Goal: Task Accomplishment & Management: Complete application form

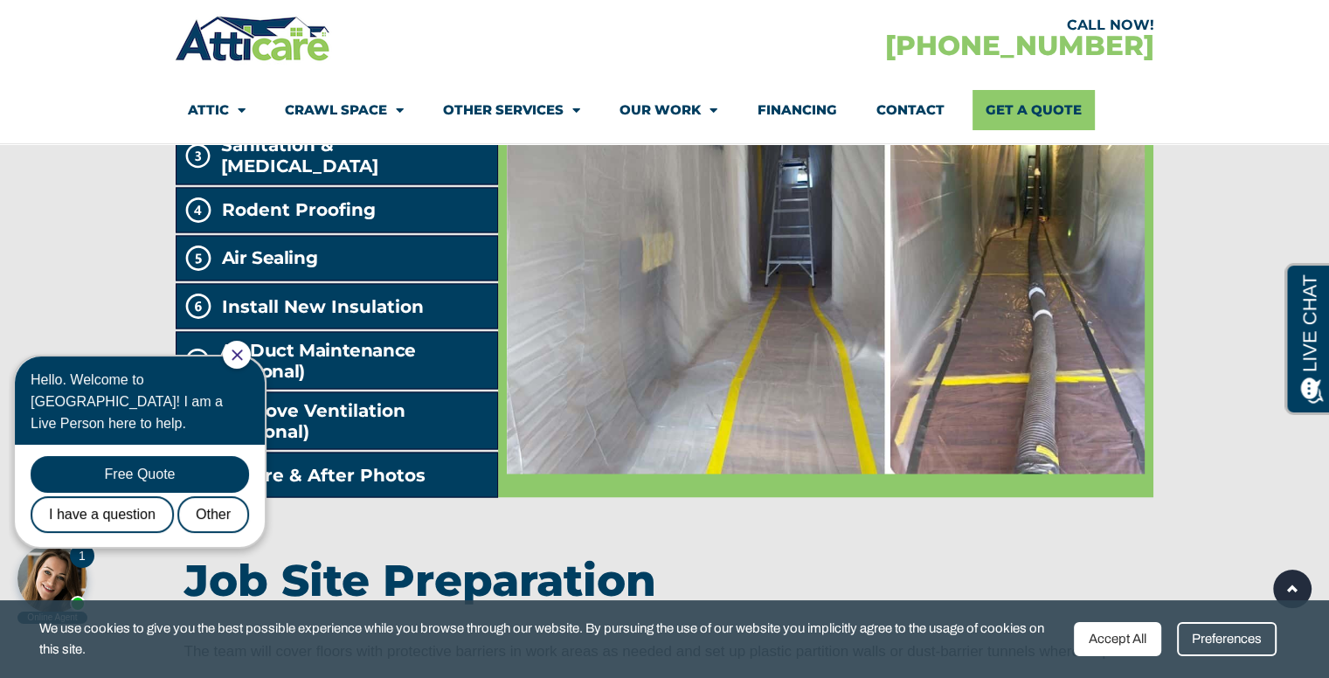
scroll to position [3145, 0]
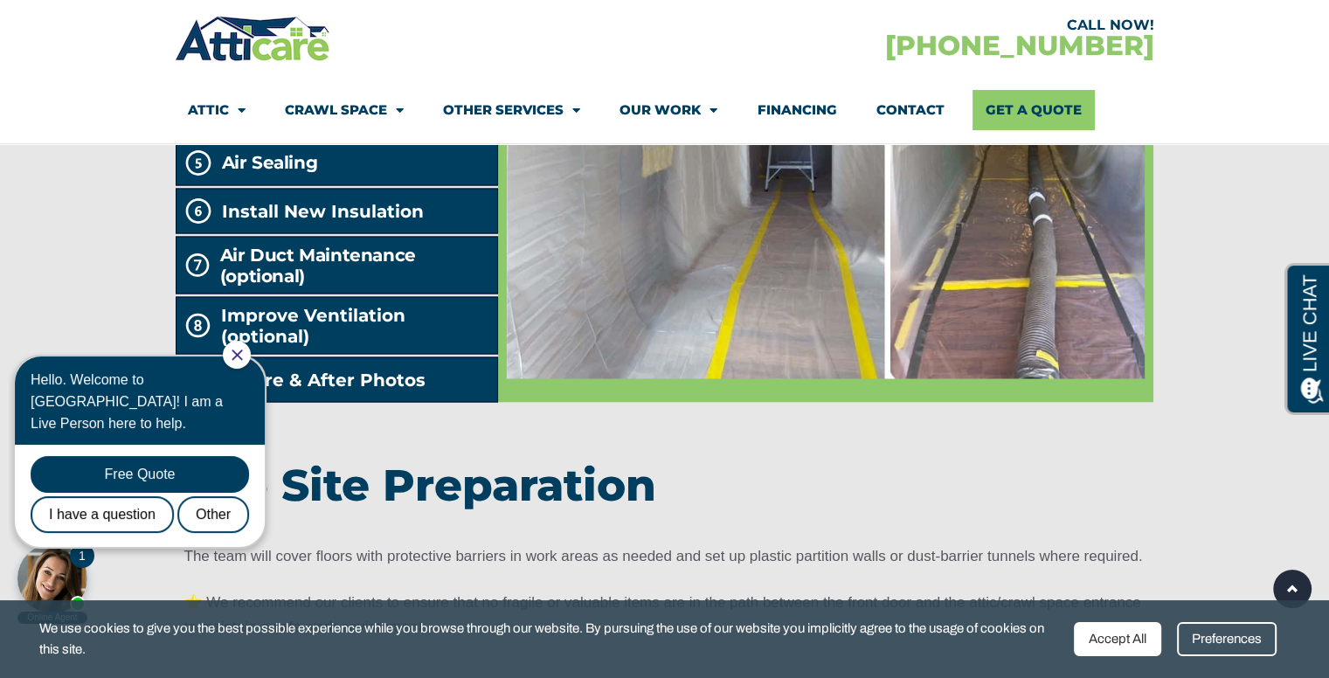
click at [242, 354] on icon "Close Chat" at bounding box center [237, 354] width 10 height 10
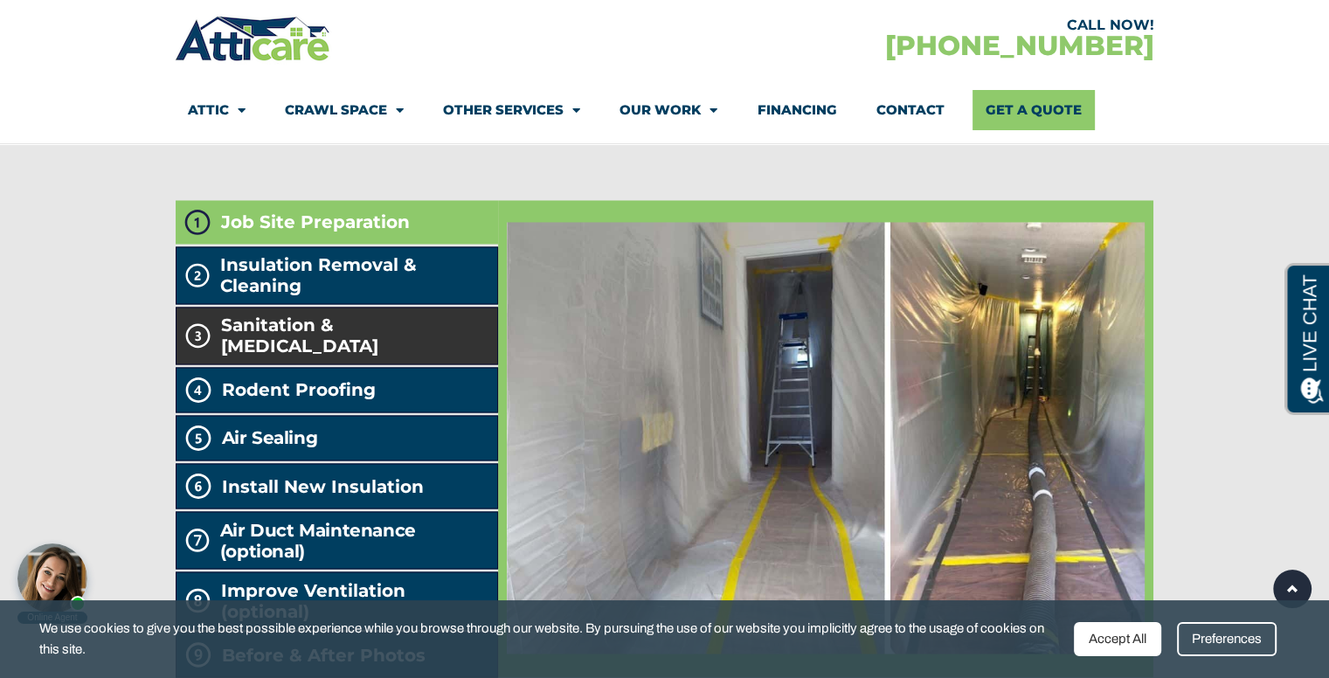
scroll to position [2796, 0]
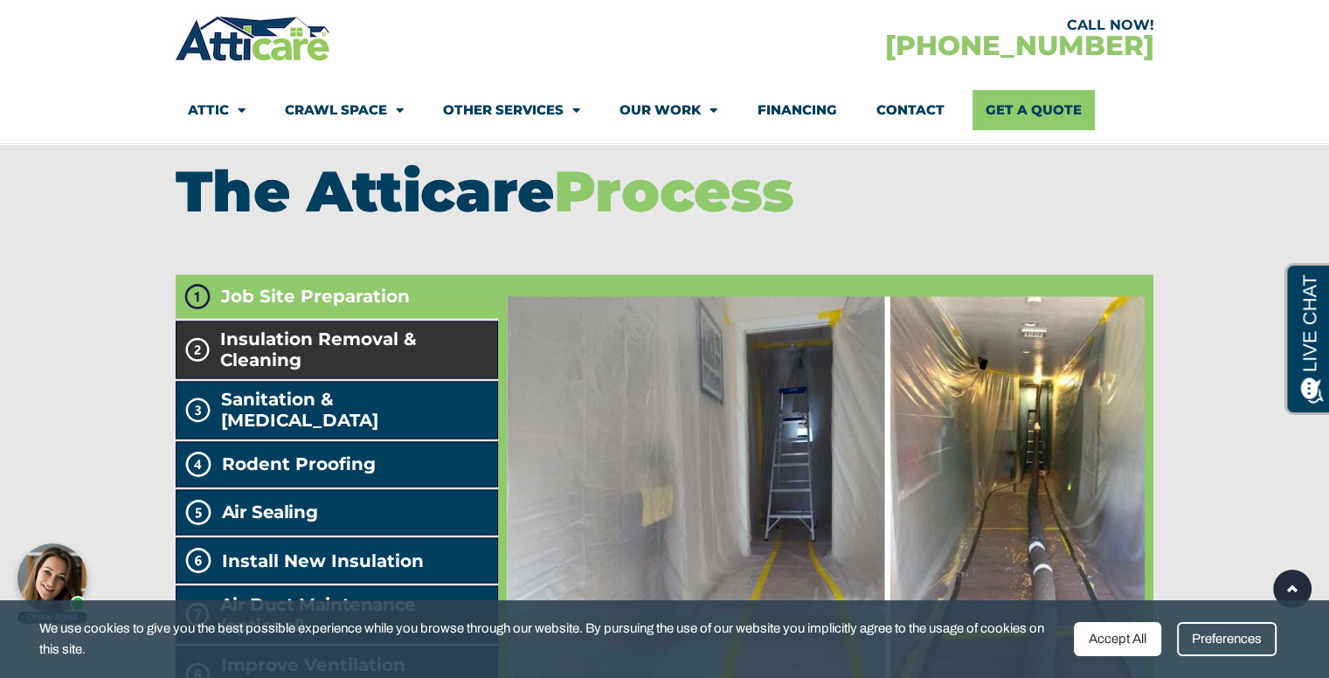
click at [304, 370] on span "Insulation Removal & Cleaning" at bounding box center [355, 349] width 270 height 42
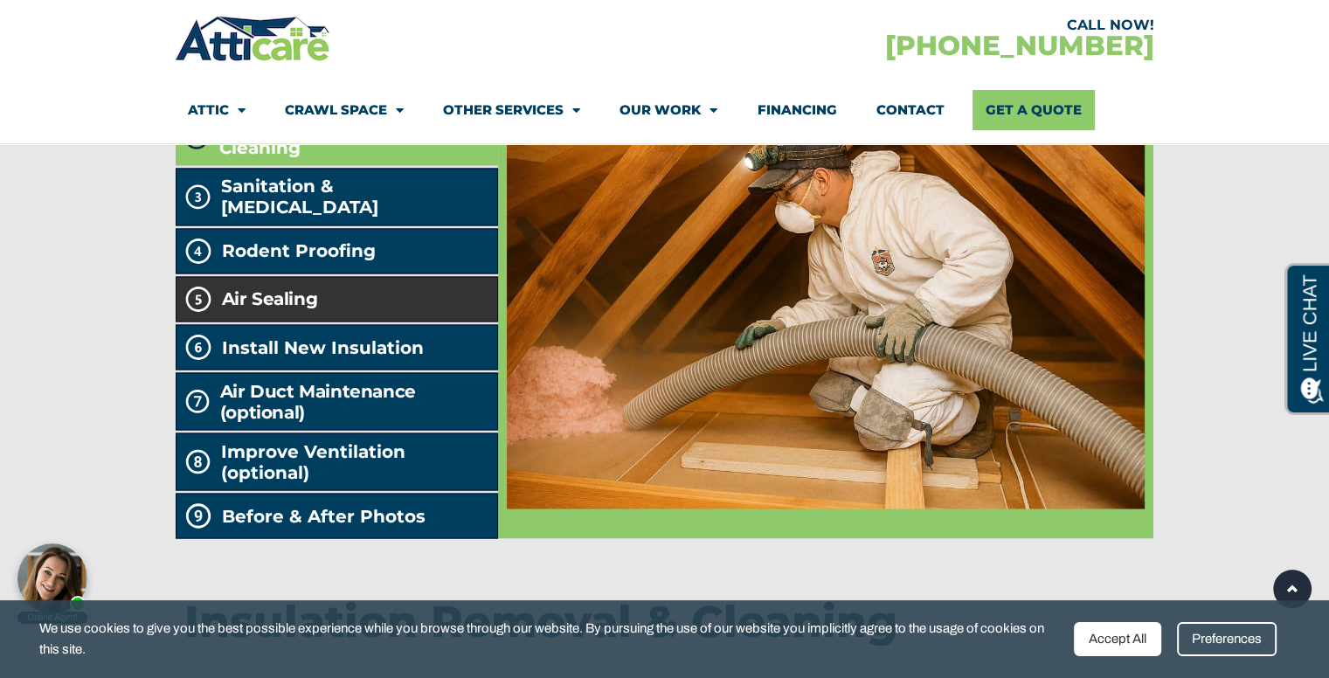
scroll to position [2970, 0]
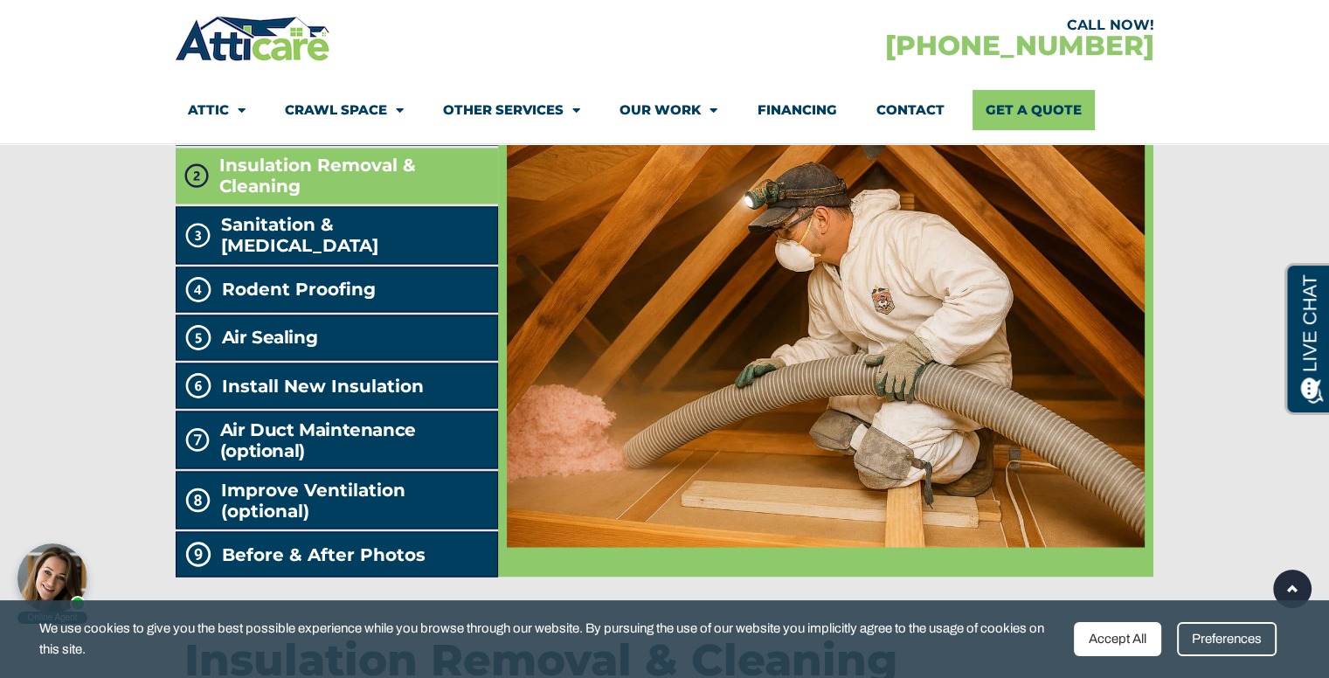
click at [332, 197] on span "Insulation Removal & Cleaning" at bounding box center [355, 176] width 272 height 42
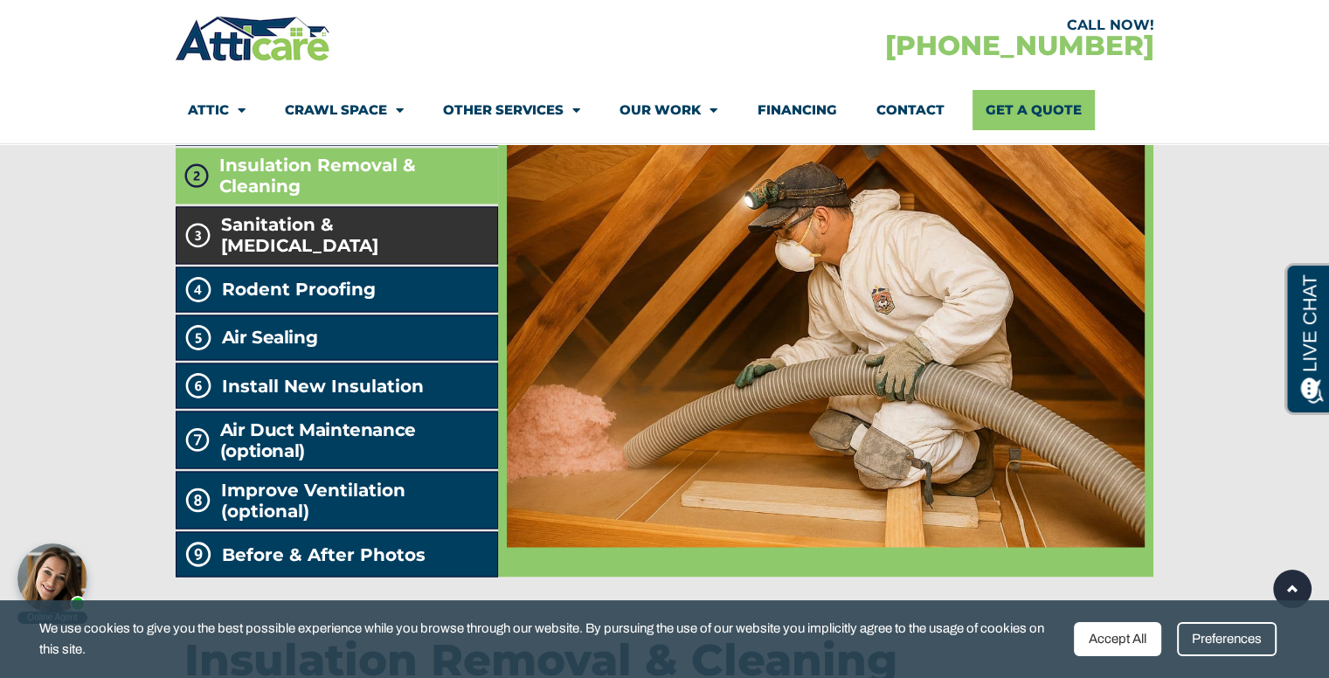
click at [316, 256] on span "Sanitation & Decontamination" at bounding box center [355, 235] width 269 height 42
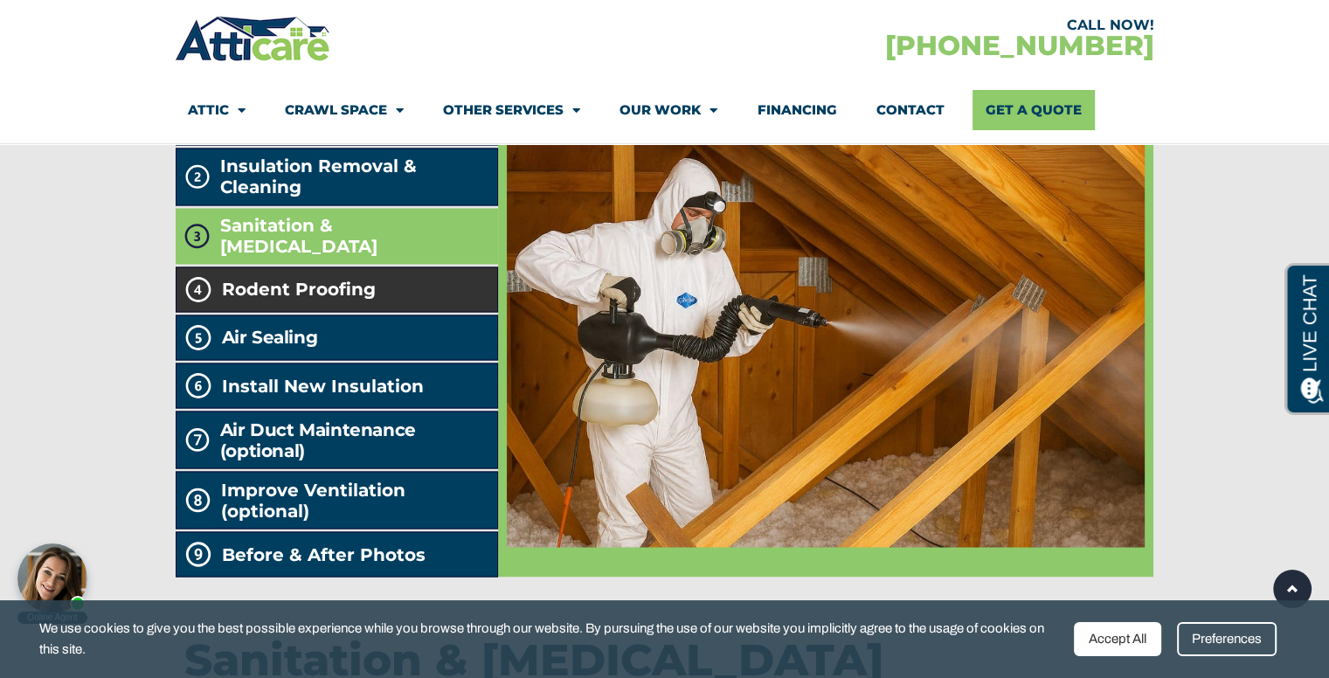
click at [323, 300] on span "Rodent Proofing" at bounding box center [299, 289] width 154 height 21
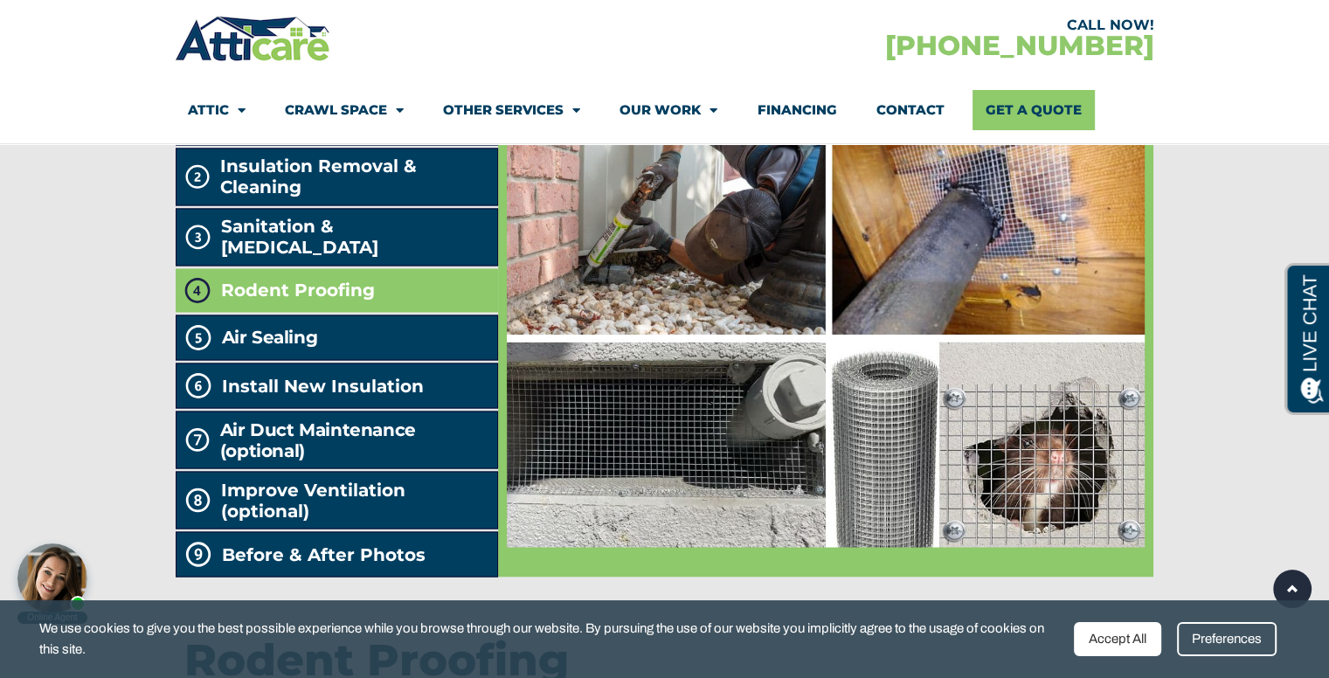
click at [323, 301] on span "Rodent Proofing" at bounding box center [298, 290] width 154 height 21
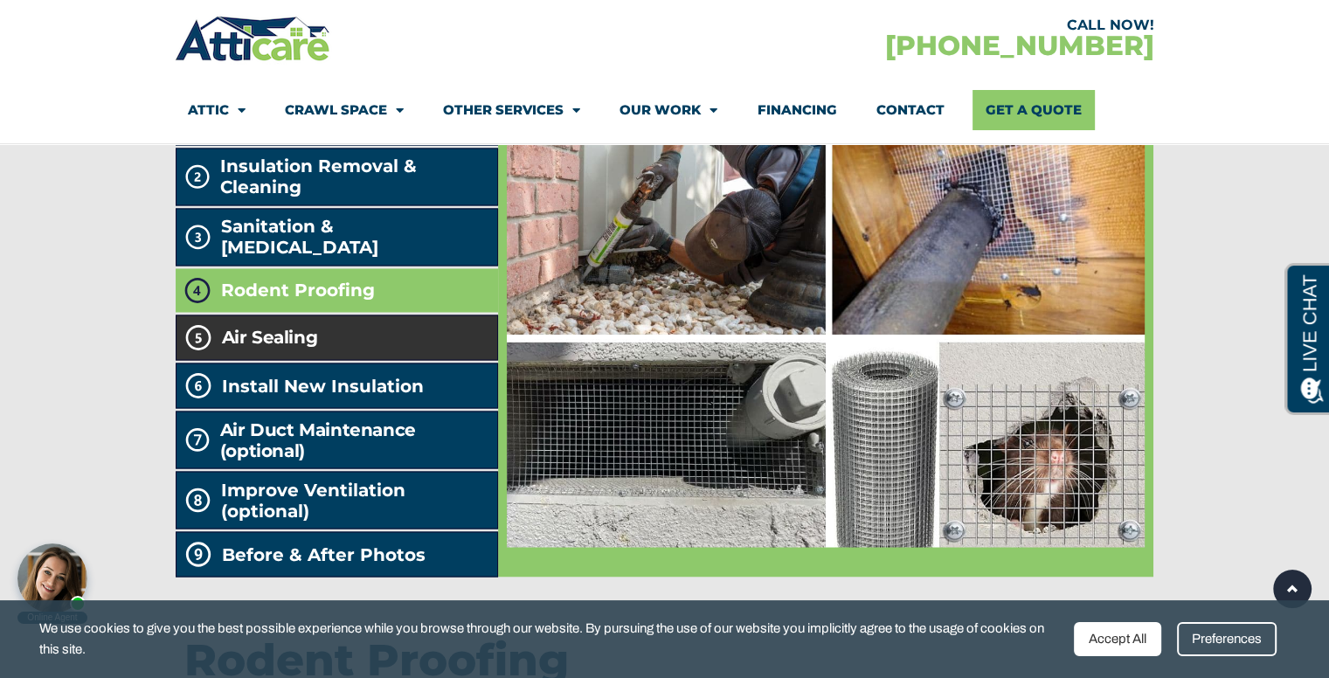
click at [318, 360] on li "Air Sealing" at bounding box center [337, 337] width 323 height 45
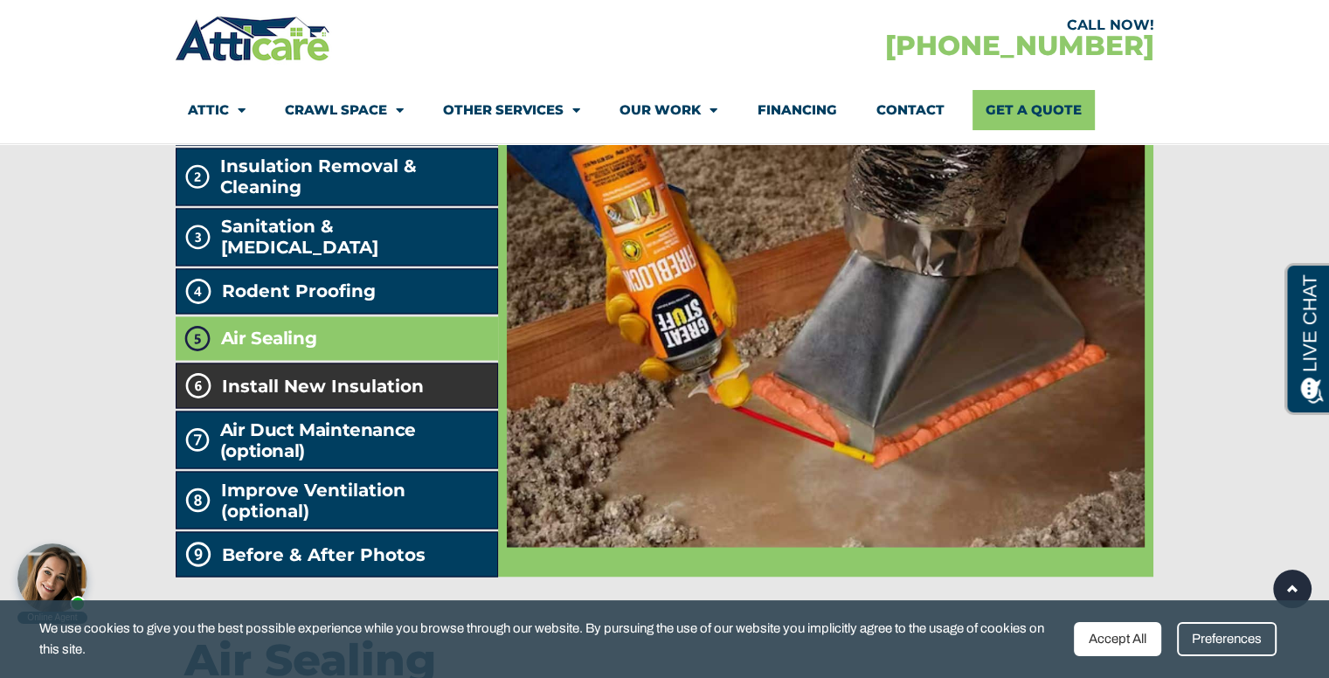
click at [325, 396] on span "Install New Insulation" at bounding box center [323, 385] width 202 height 21
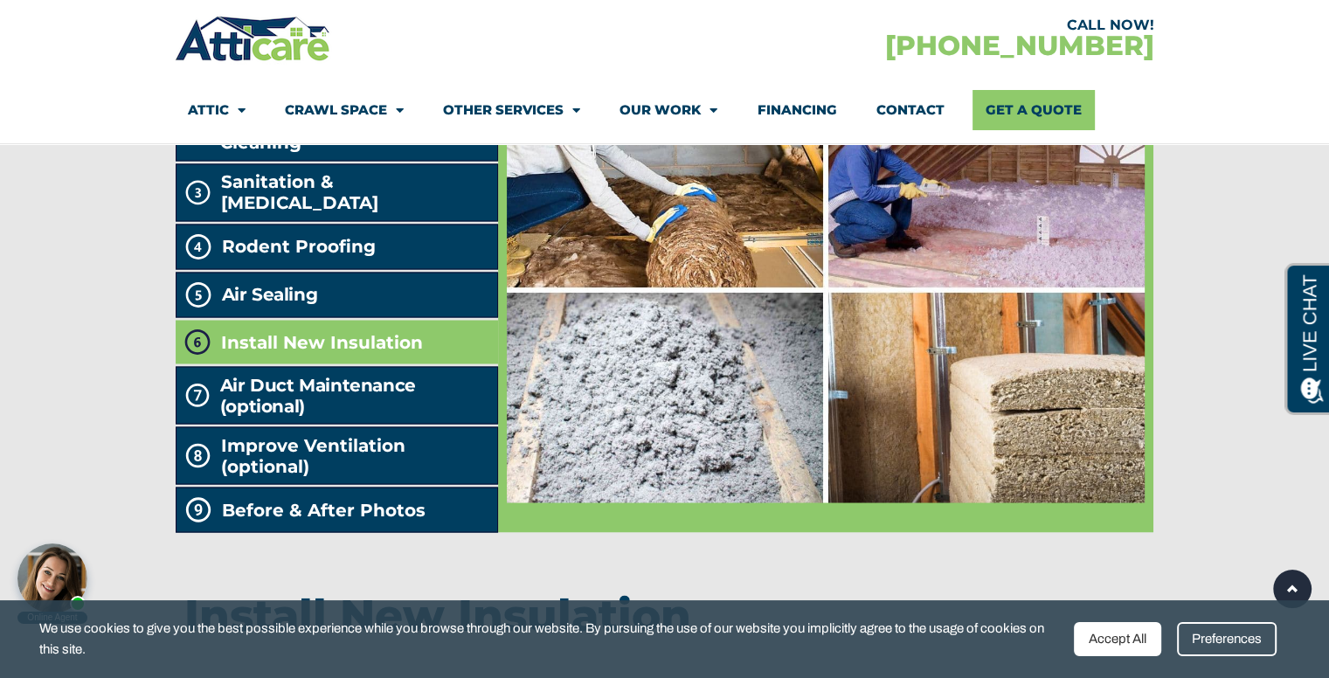
scroll to position [3058, 0]
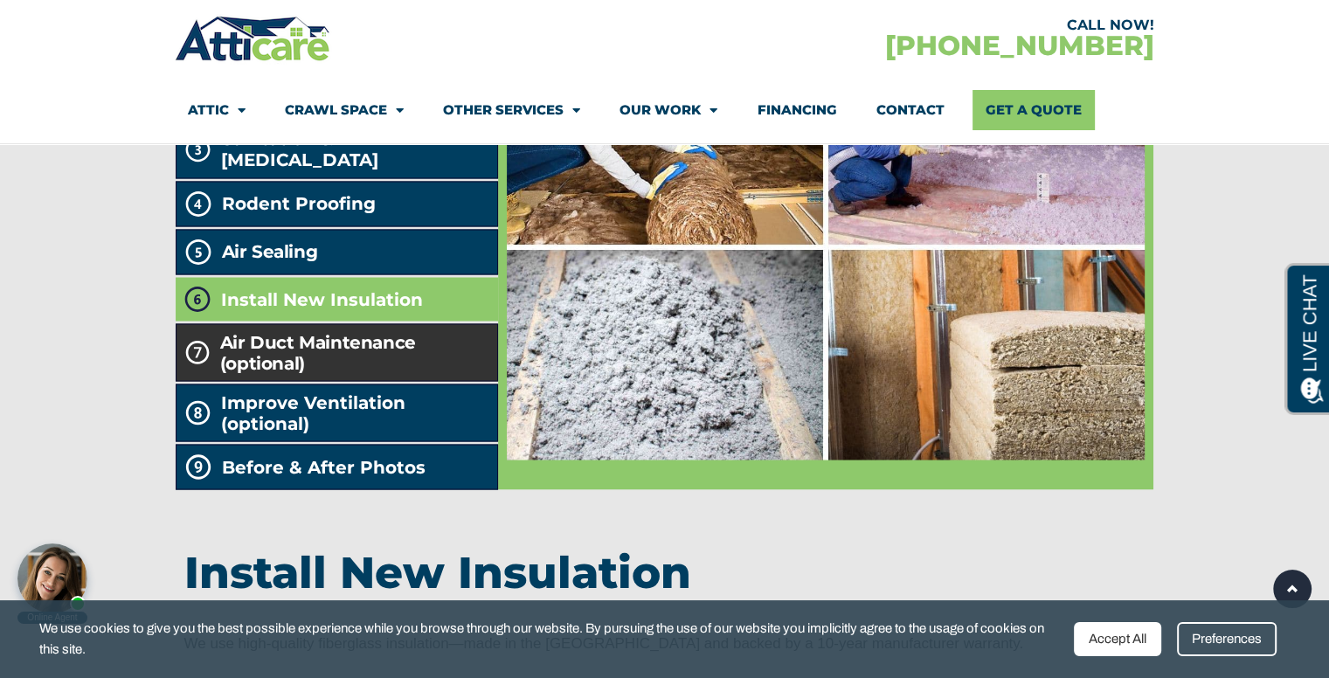
click at [342, 373] on h2 "Air Duct Maintenance (optional)" at bounding box center [355, 352] width 270 height 42
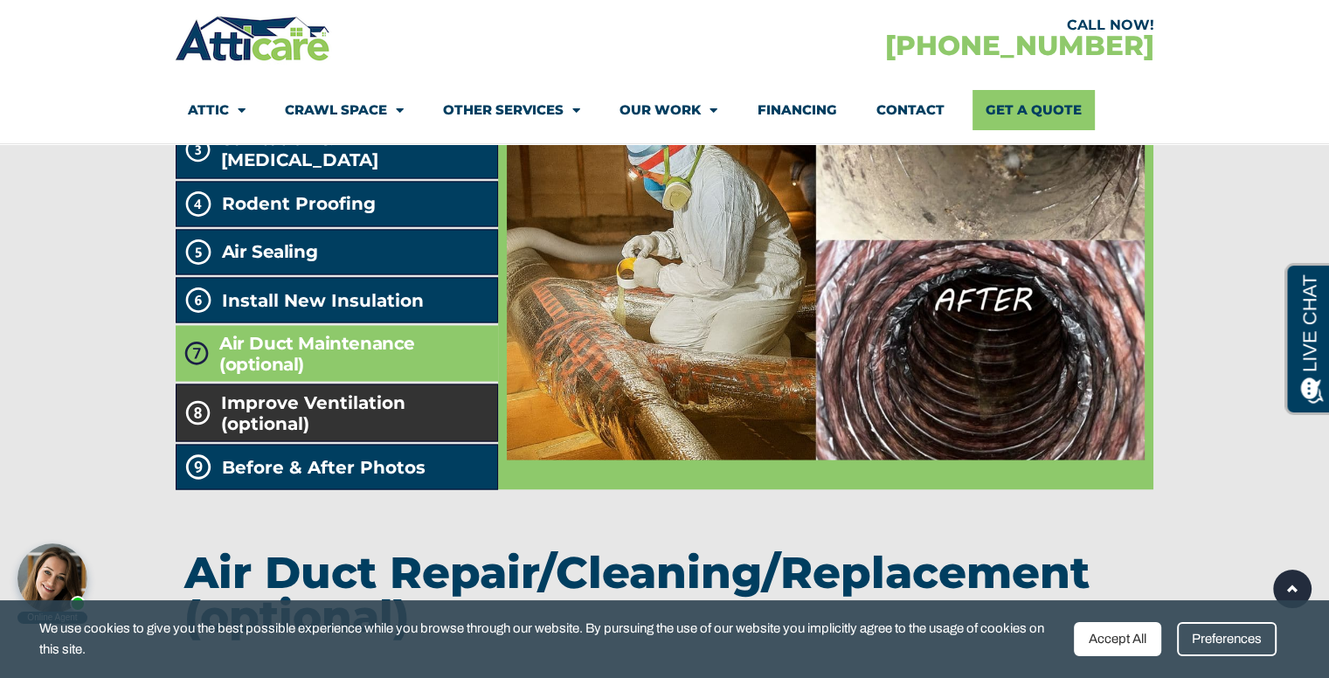
click at [323, 433] on span "Improve Ventilation (optional)" at bounding box center [356, 412] width 270 height 42
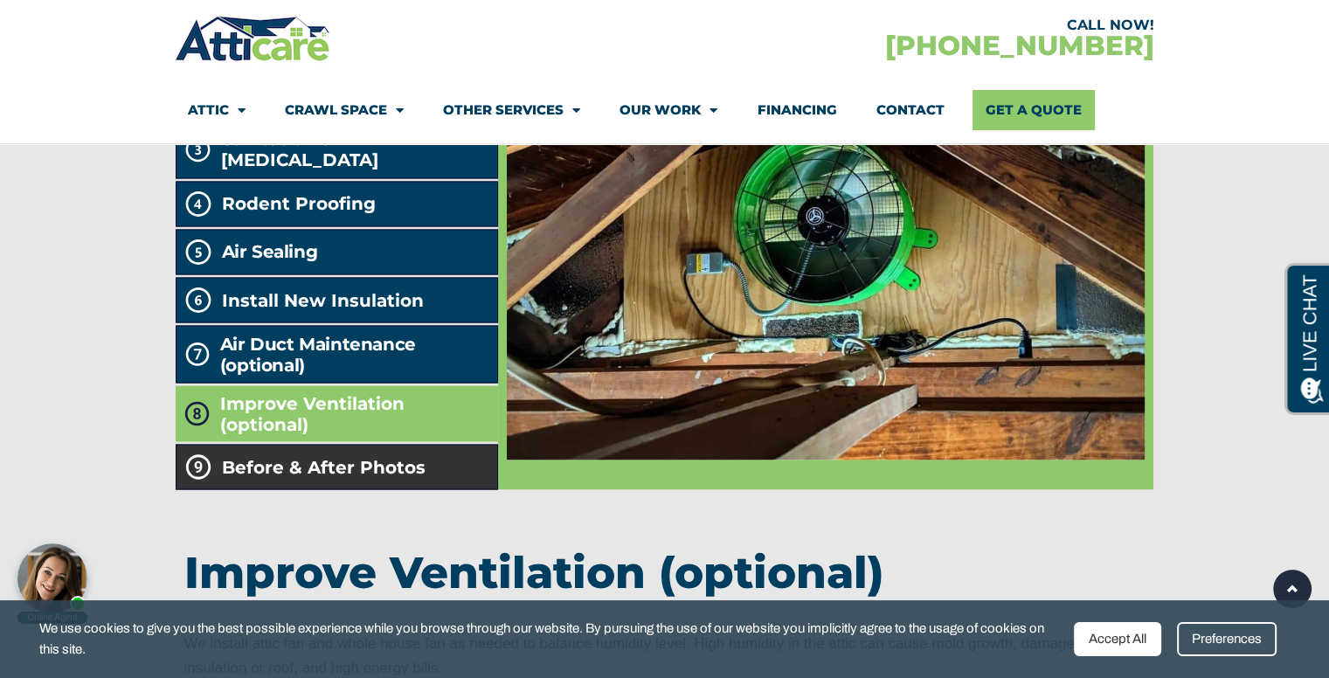
click at [297, 477] on span "Before & After Photos" at bounding box center [324, 466] width 204 height 21
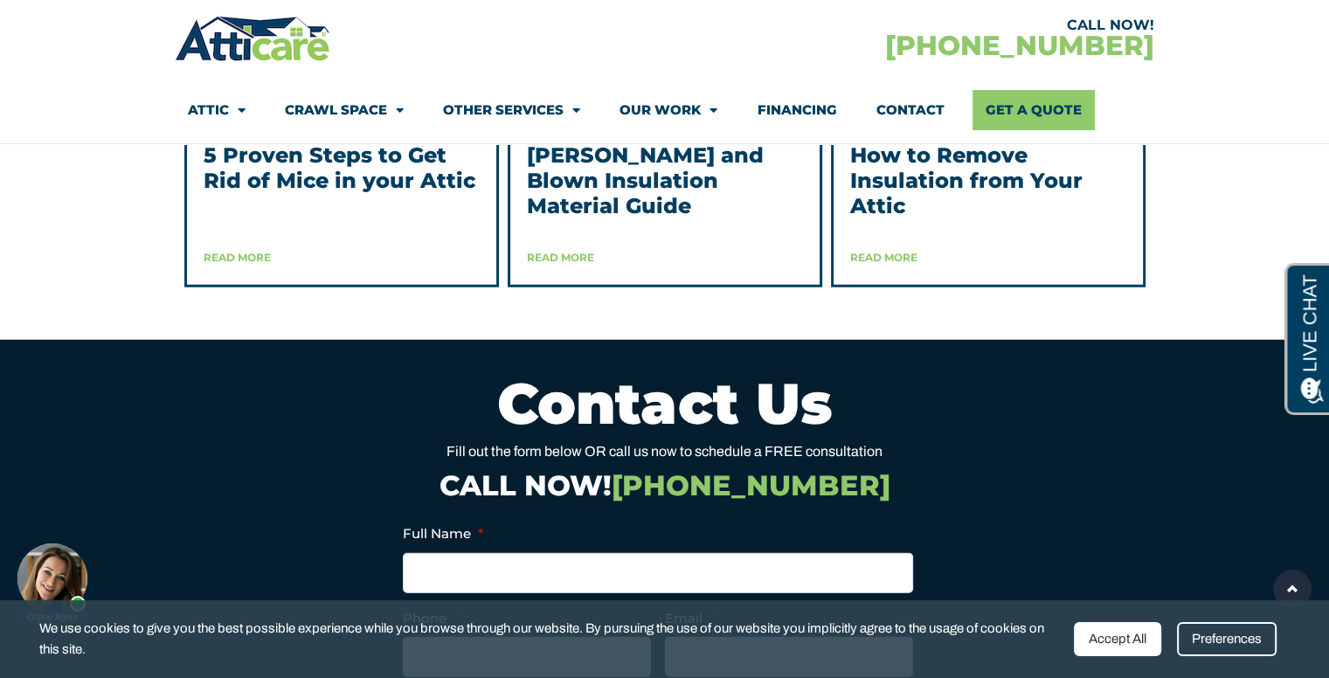
scroll to position [4368, 0]
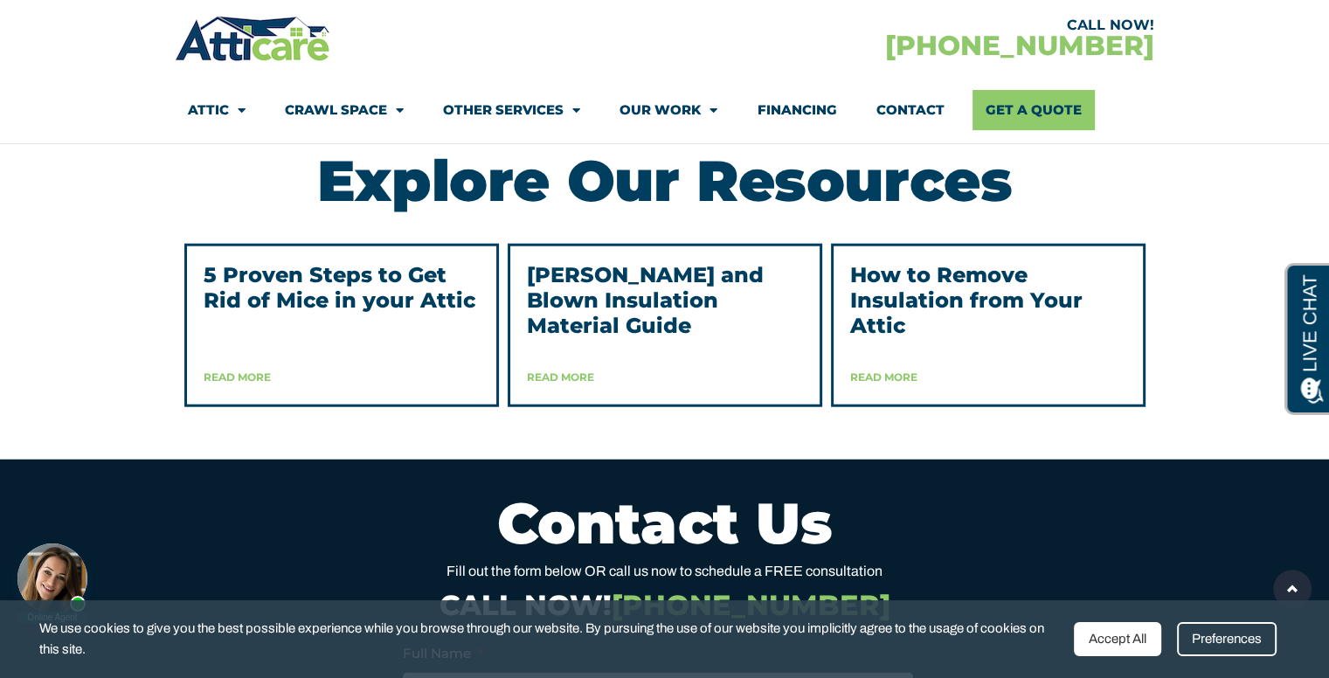
click at [613, 338] on h3 "[PERSON_NAME] and Blown Insulation Material Guide" at bounding box center [665, 300] width 276 height 75
click at [593, 332] on link "[PERSON_NAME] and Blown Insulation Material Guide" at bounding box center [645, 300] width 237 height 76
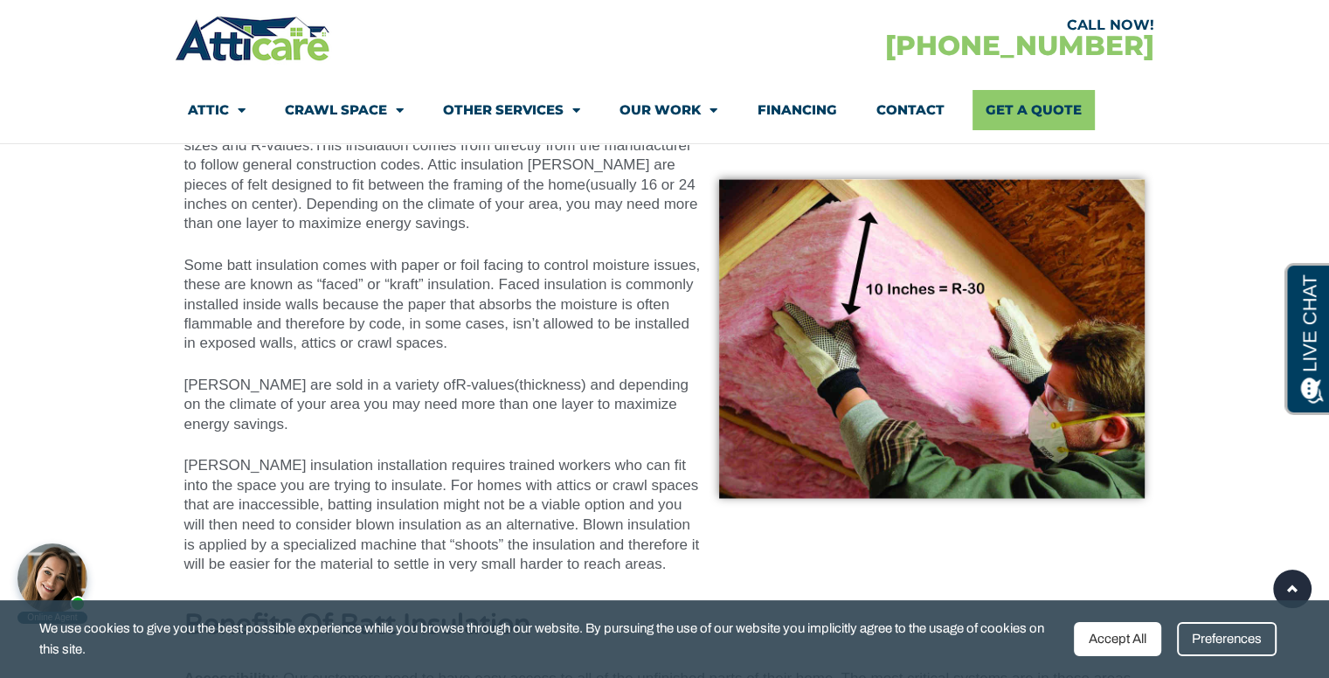
scroll to position [2708, 0]
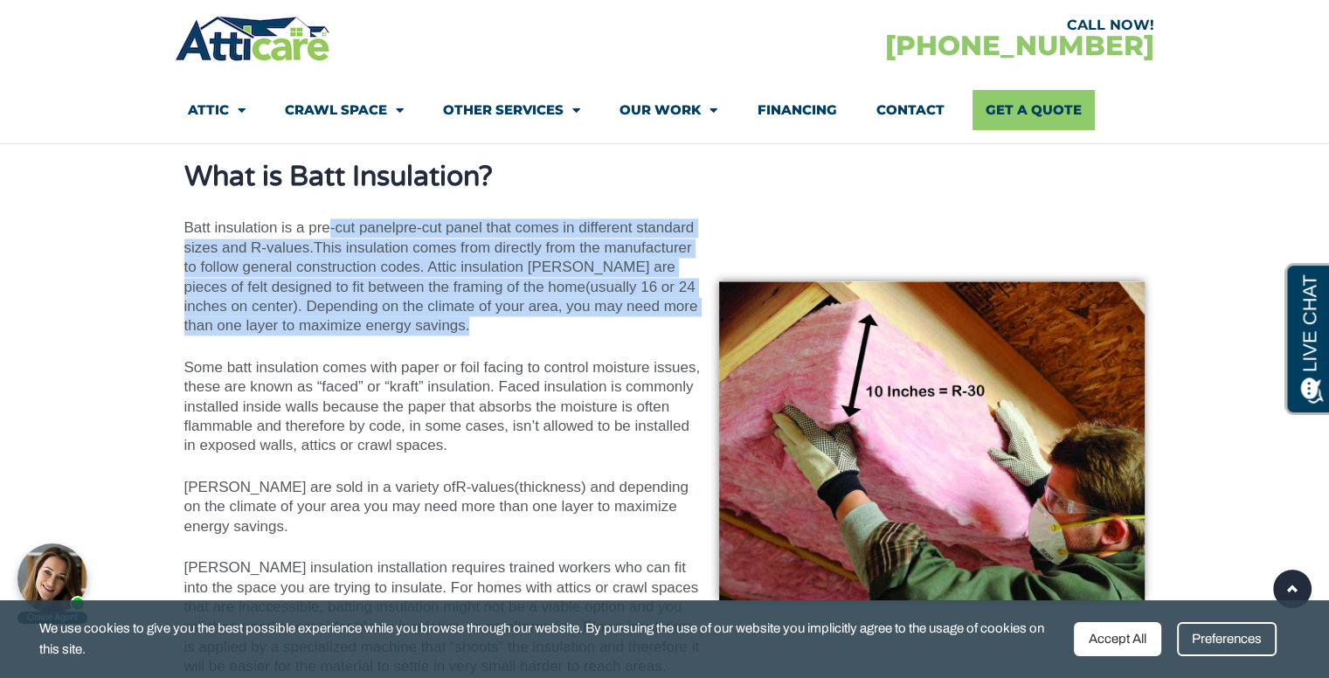
drag, startPoint x: 503, startPoint y: 307, endPoint x: 328, endPoint y: 200, distance: 204.7
click at [328, 200] on div "What is Batt Insulation? Batt insulation is a pre-cut panel pre-cut panel that …" at bounding box center [442, 419] width 517 height 514
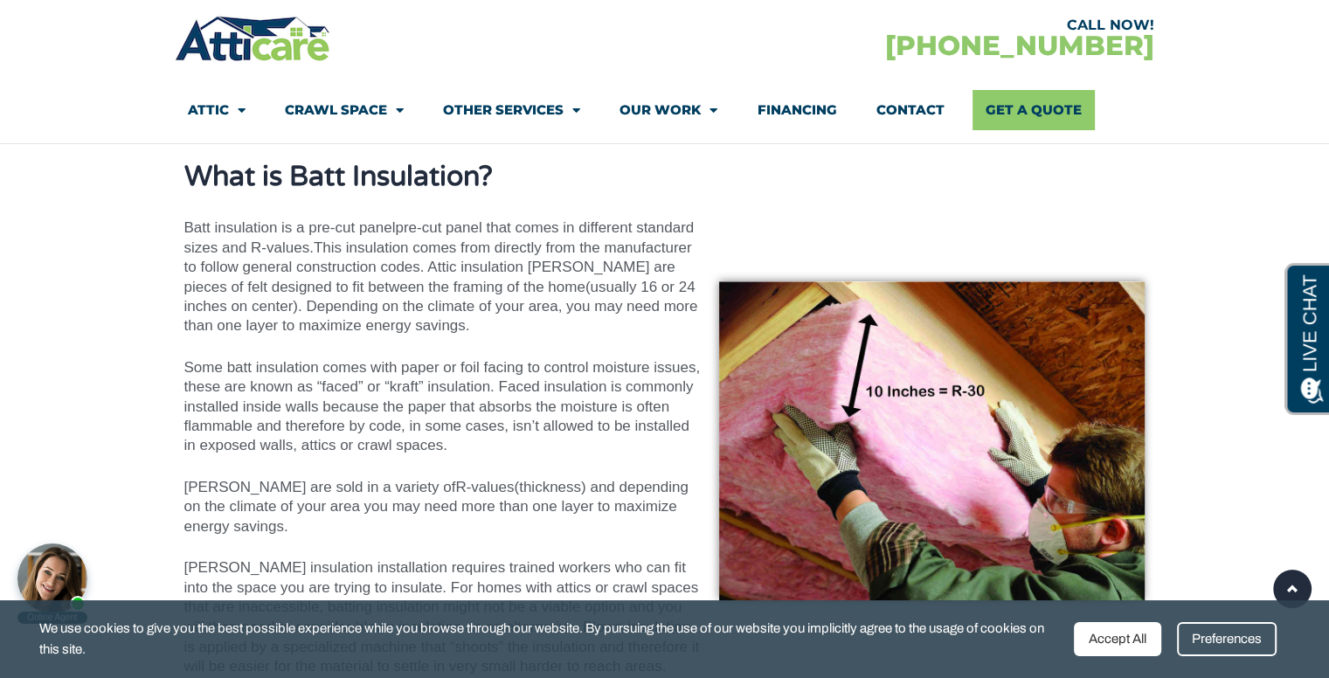
click at [412, 340] on div "What is Batt Insulation? Batt insulation is a pre-cut panel pre-cut panel that …" at bounding box center [442, 419] width 517 height 514
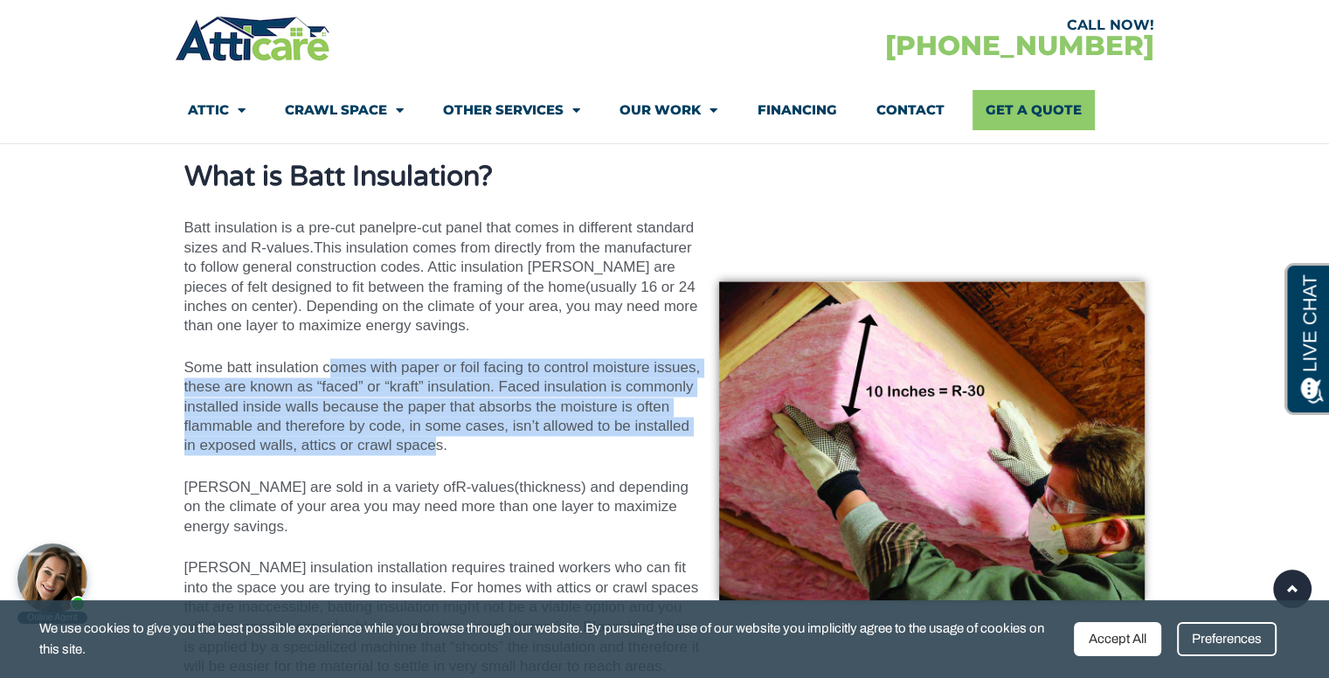
drag, startPoint x: 381, startPoint y: 396, endPoint x: 332, endPoint y: 356, distance: 62.8
click at [332, 356] on div "What is Batt Insulation? Batt insulation is a pre-cut panel pre-cut panel that …" at bounding box center [442, 419] width 517 height 514
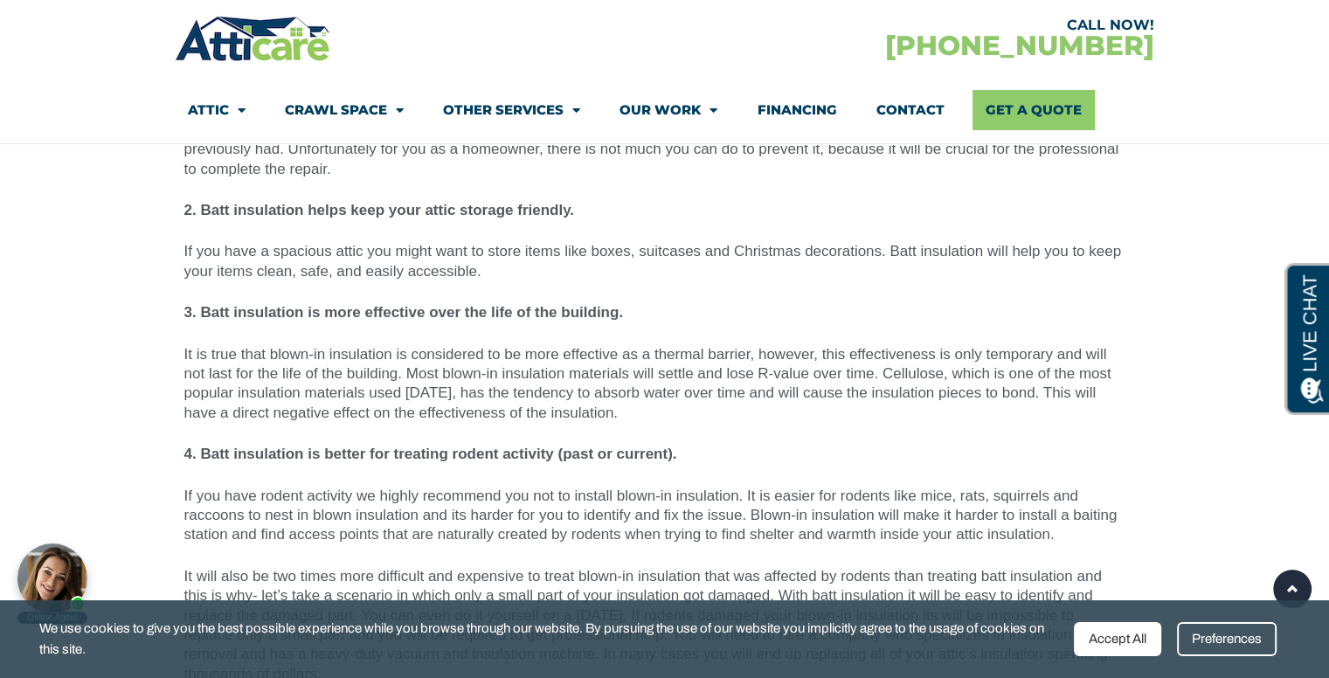
scroll to position [5417, 0]
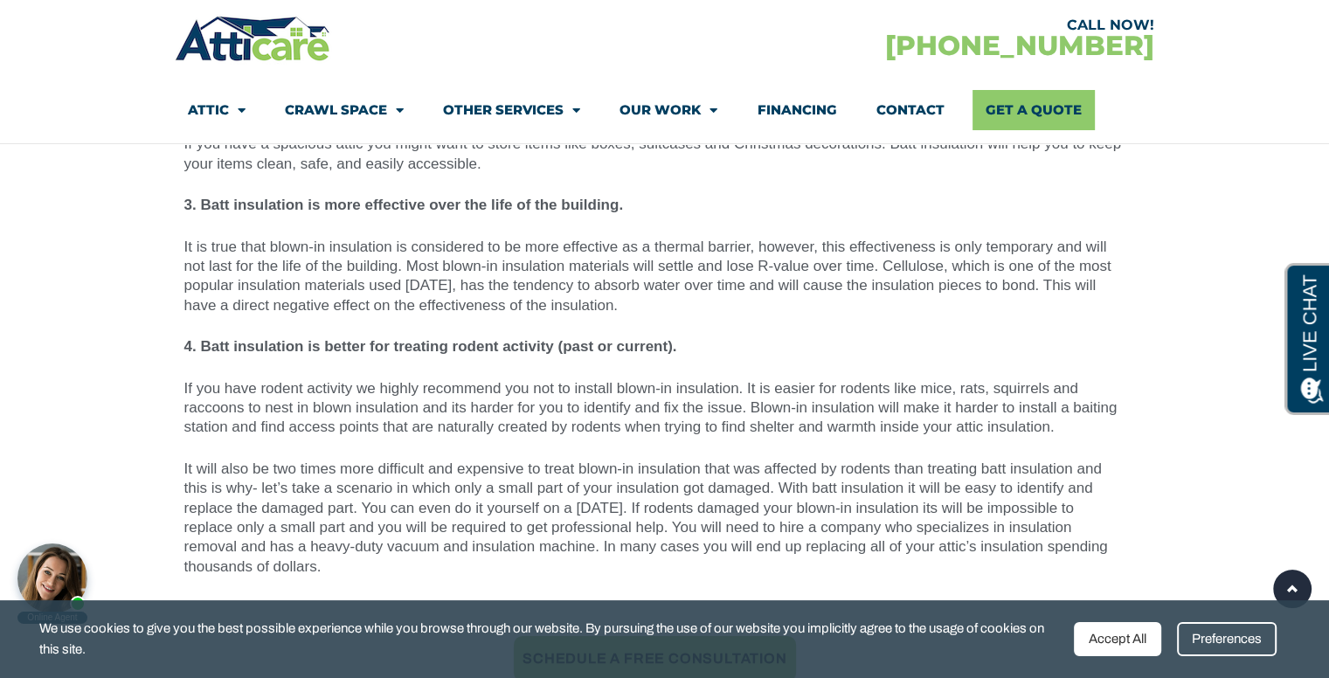
click at [468, 379] on p "If you have rodent activity we highly recommend you not to install blown-in ins…" at bounding box center [655, 408] width 942 height 59
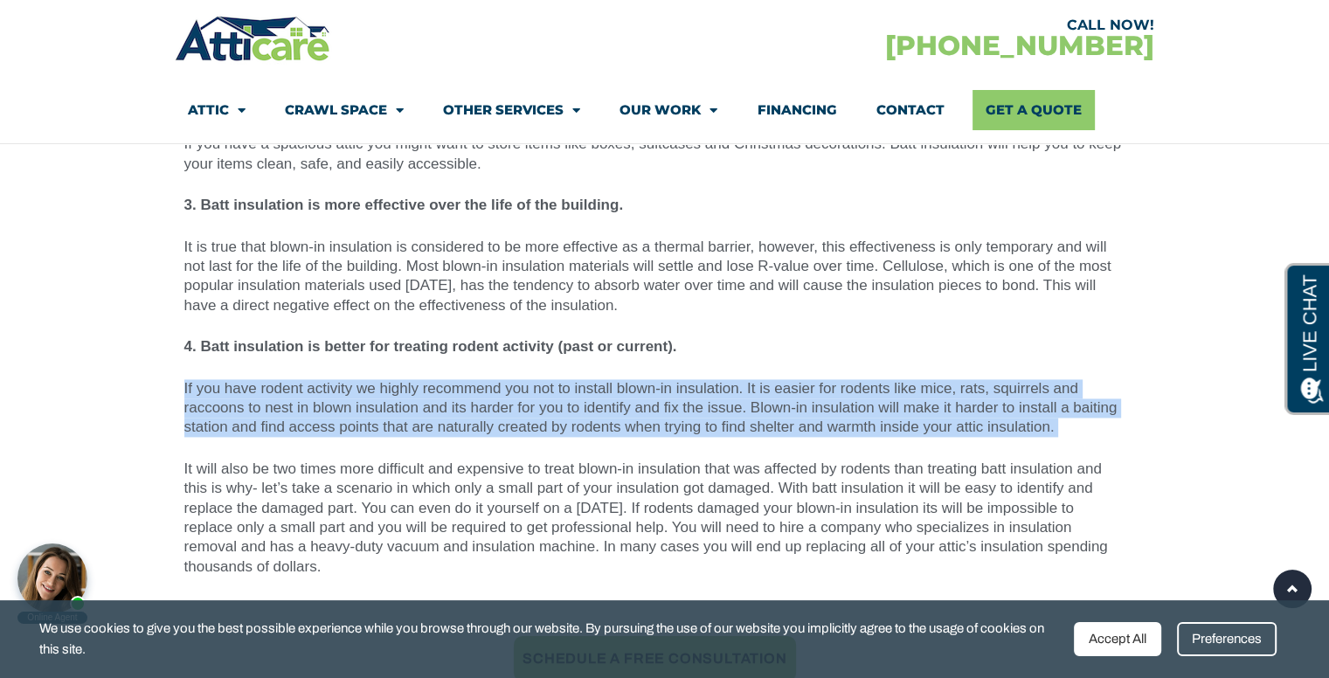
click at [468, 379] on p "If you have rodent activity we highly recommend you not to install blown-in ins…" at bounding box center [655, 408] width 942 height 59
click at [462, 389] on p "If you have rodent activity we highly recommend you not to install blown-in ins…" at bounding box center [655, 408] width 942 height 59
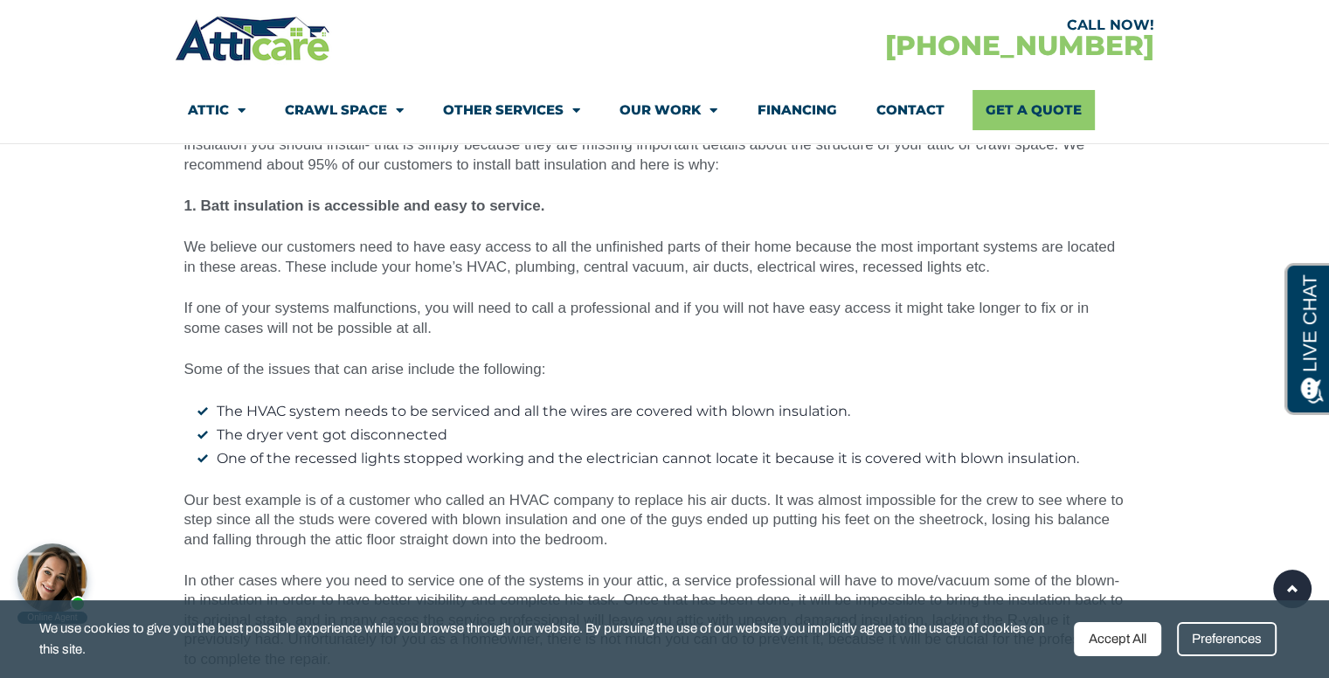
scroll to position [4805, 0]
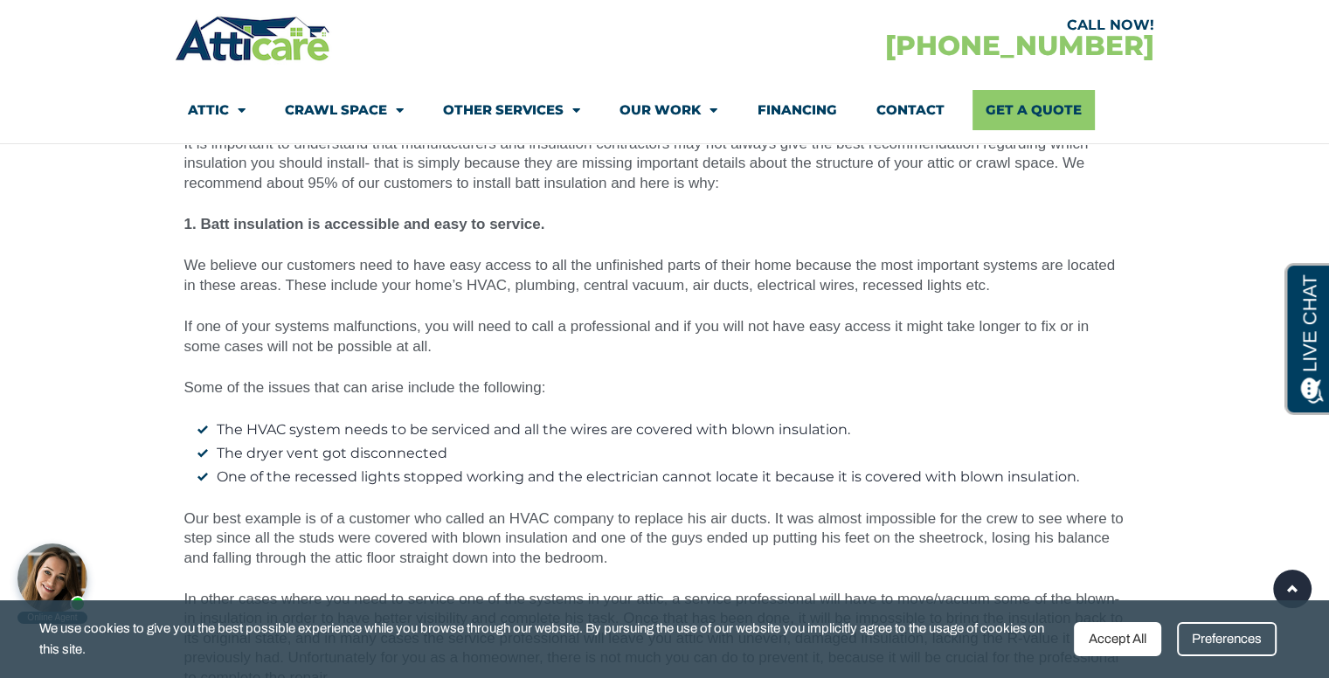
click at [460, 420] on li "The HVAC system needs to be serviced and all the wires are covered with blown i…" at bounding box center [661, 429] width 929 height 19
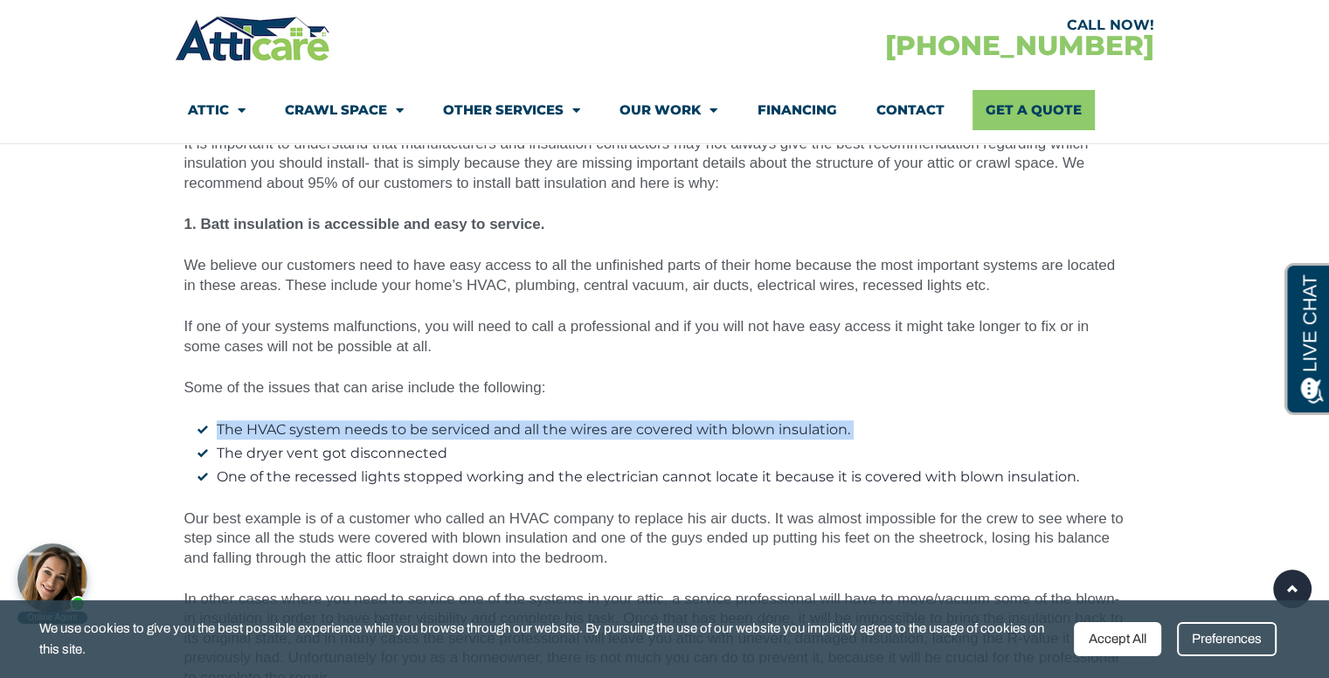
click at [460, 420] on li "The HVAC system needs to be serviced and all the wires are covered with blown i…" at bounding box center [661, 429] width 929 height 19
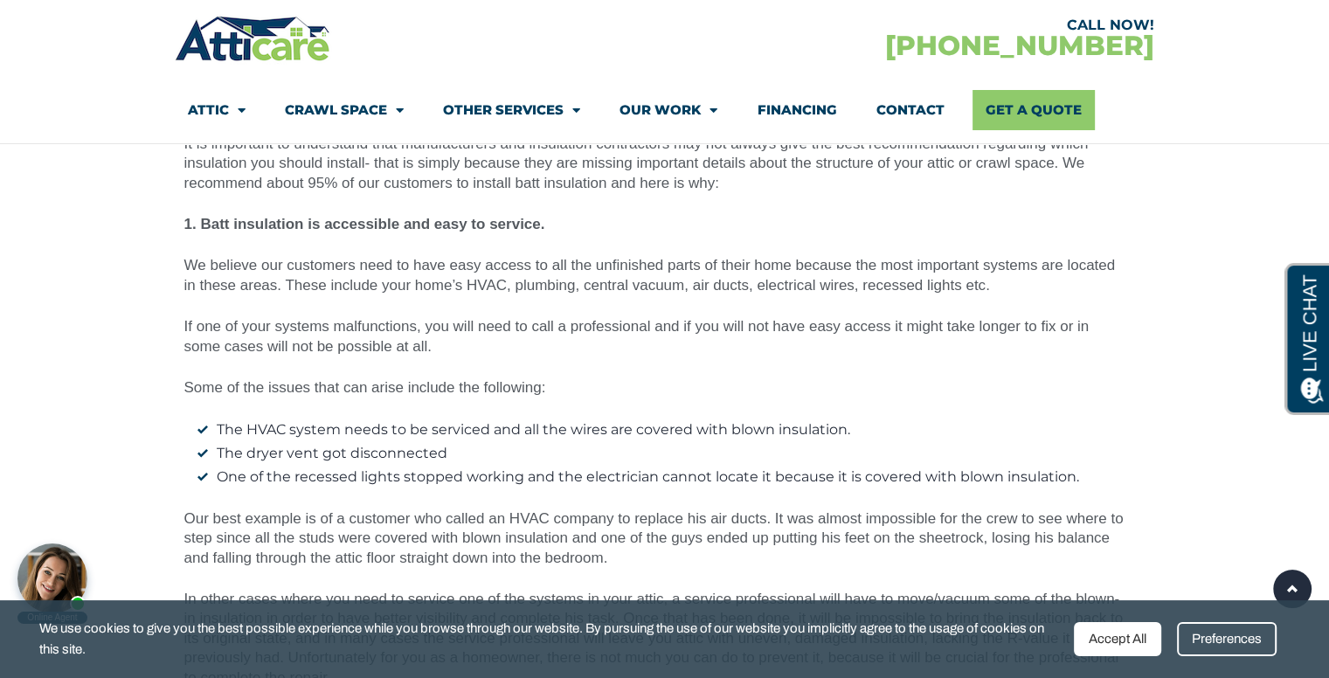
click at [468, 424] on ul "The HVAC system needs to be serviced and all the wires are covered with blown i…" at bounding box center [655, 453] width 942 height 67
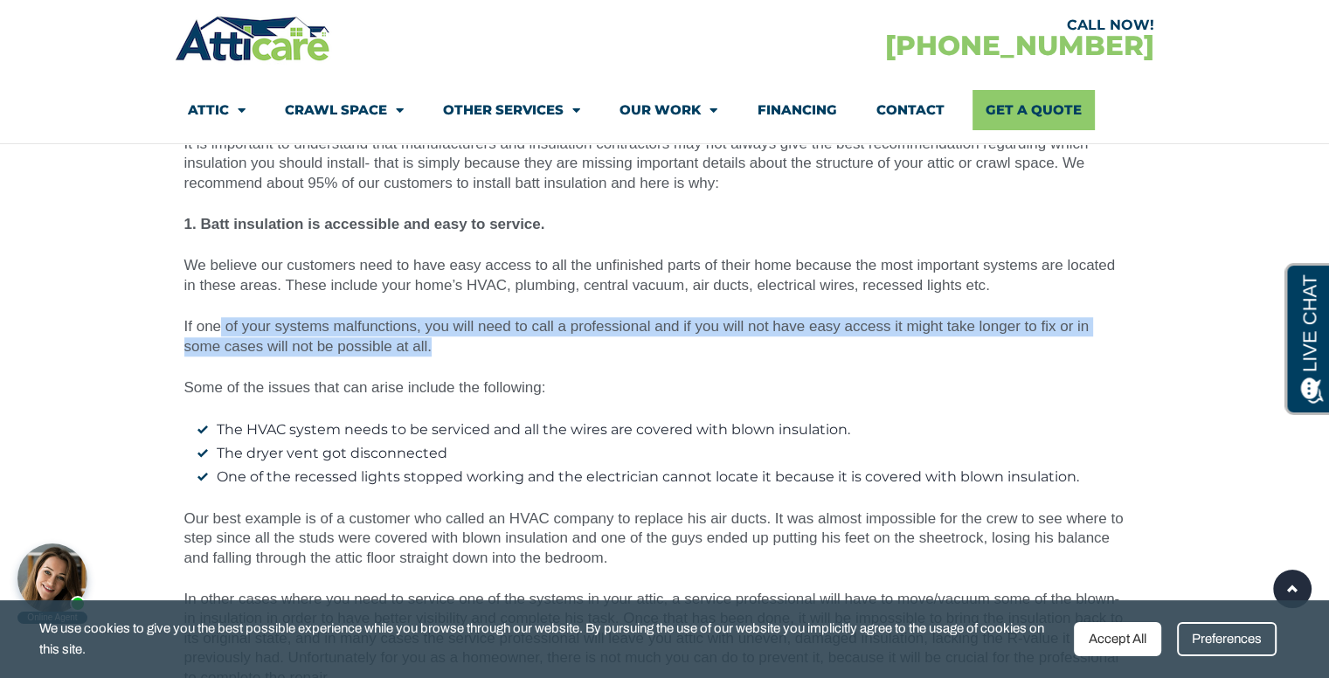
drag, startPoint x: 316, startPoint y: 303, endPoint x: 217, endPoint y: 277, distance: 103.0
click at [217, 318] on p "If one of your systems malfunctions, you will need to call a professional and i…" at bounding box center [655, 337] width 942 height 39
click at [218, 318] on p "If one of your systems malfunctions, you will need to call a professional and i…" at bounding box center [655, 337] width 942 height 39
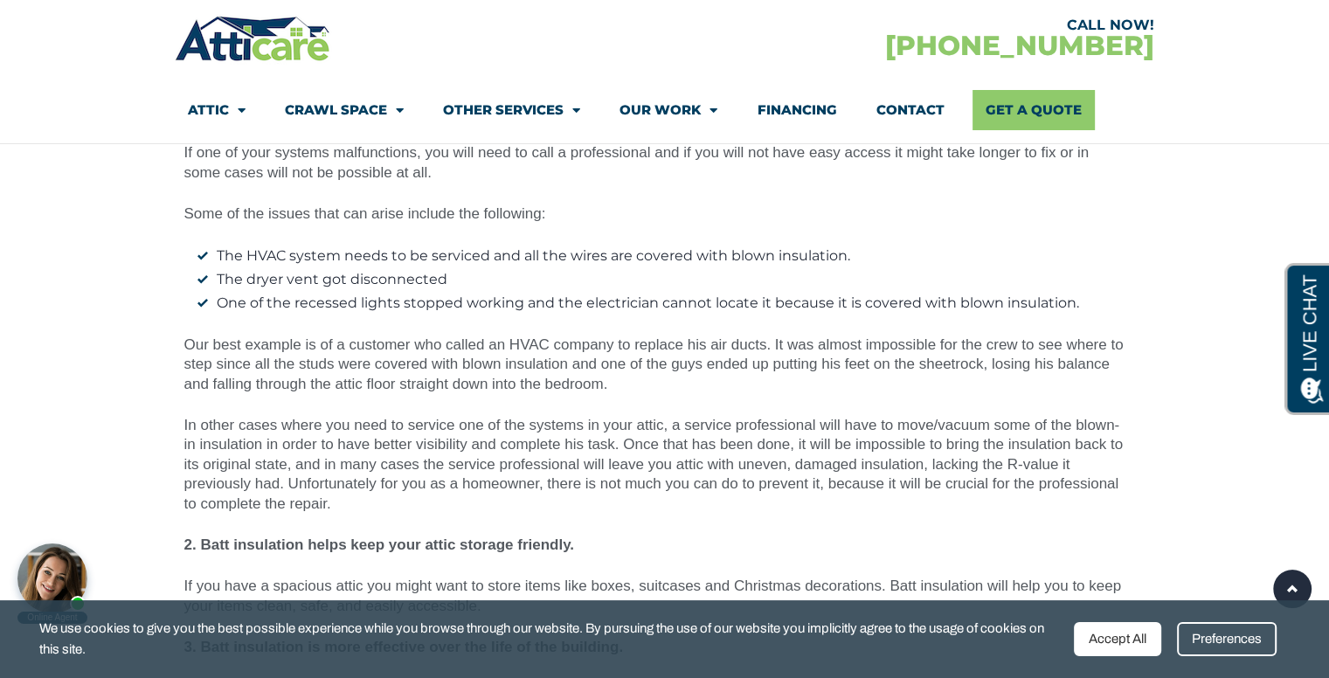
scroll to position [4980, 0]
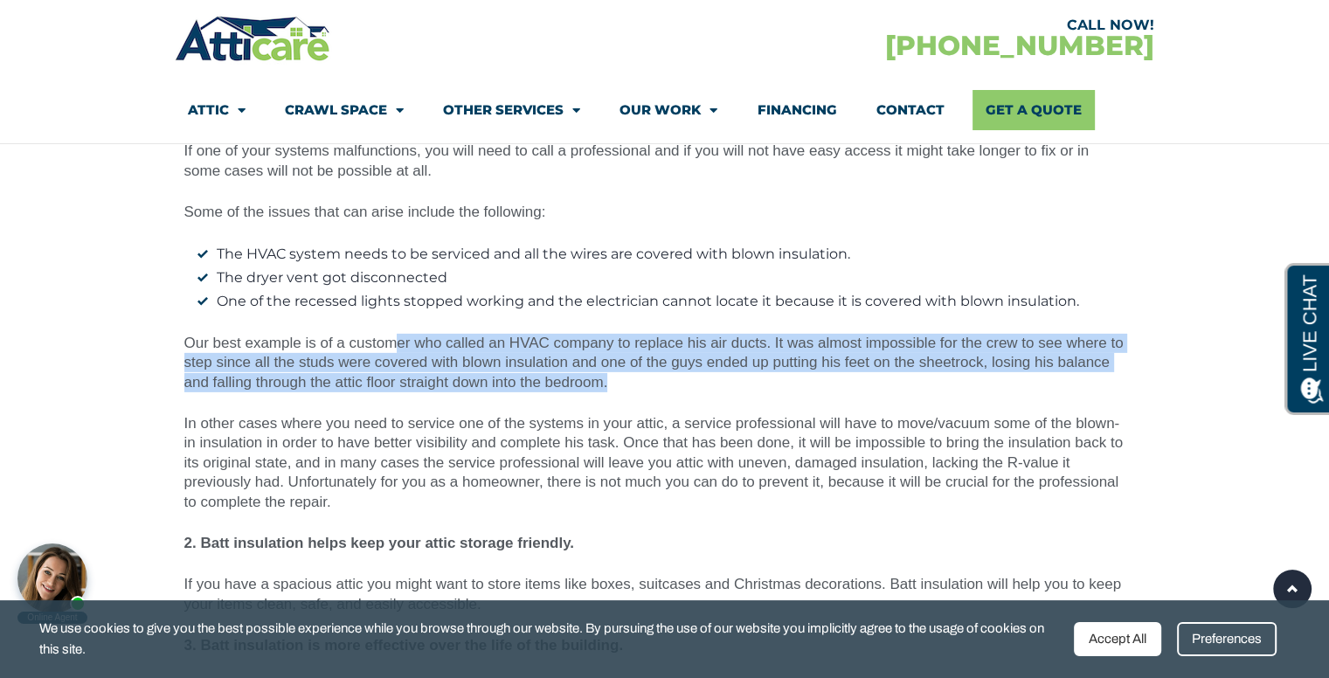
drag, startPoint x: 400, startPoint y: 306, endPoint x: 828, endPoint y: 348, distance: 430.1
click at [828, 348] on p "Our best example is of a customer who called an HVAC company to replace his air…" at bounding box center [655, 363] width 942 height 59
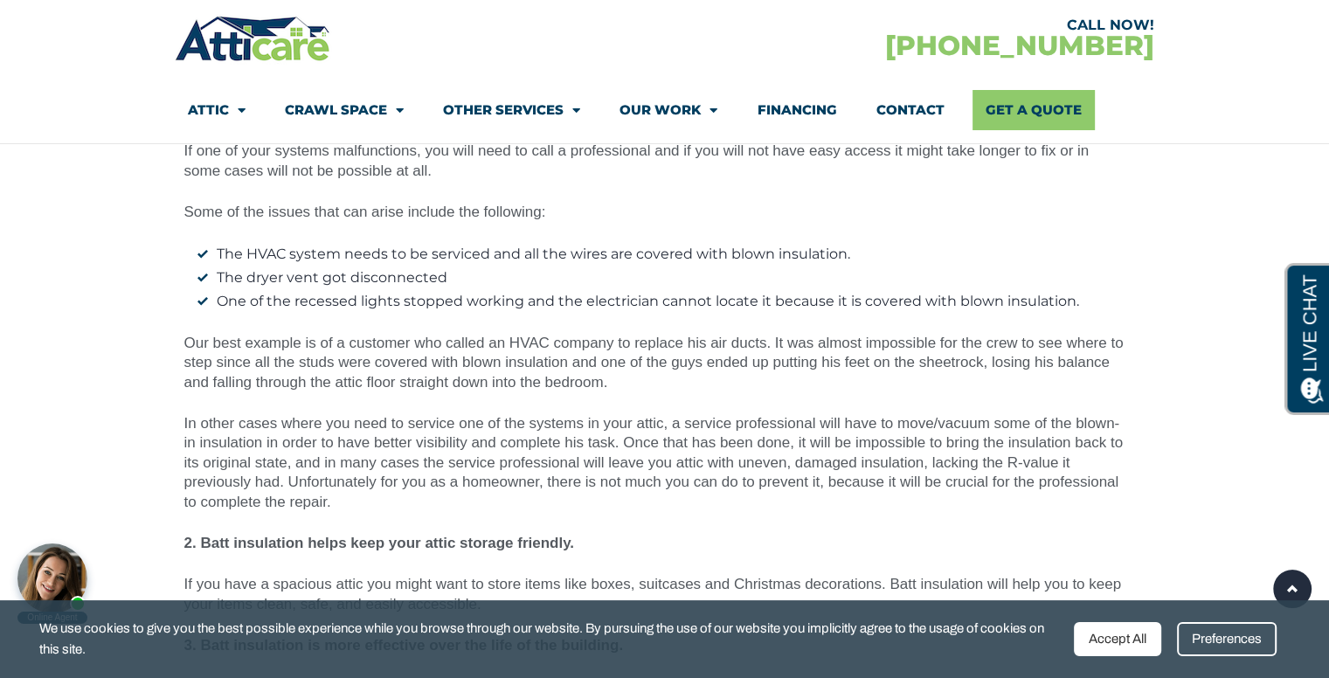
click at [828, 348] on p "Our best example is of a customer who called an HVAC company to replace his air…" at bounding box center [655, 363] width 942 height 59
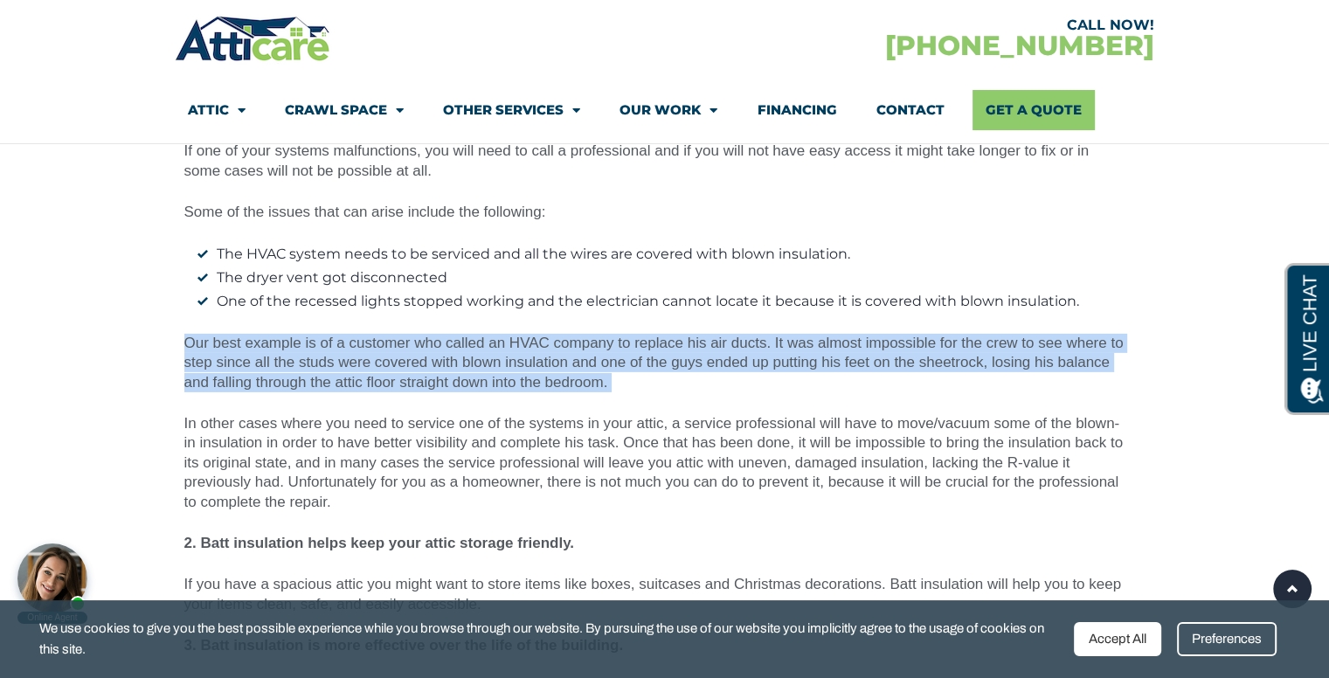
click at [828, 348] on p "Our best example is of a customer who called an HVAC company to replace his air…" at bounding box center [655, 363] width 942 height 59
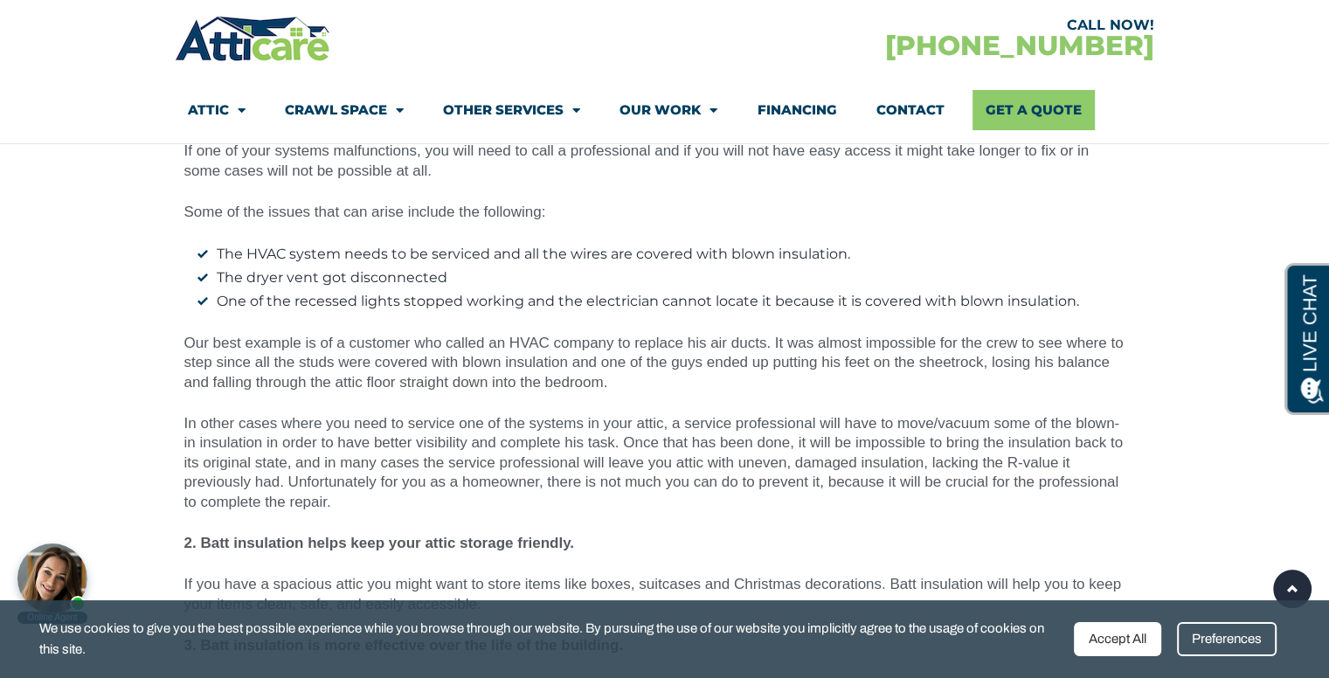
click at [828, 348] on p "Our best example is of a customer who called an HVAC company to replace his air…" at bounding box center [655, 363] width 942 height 59
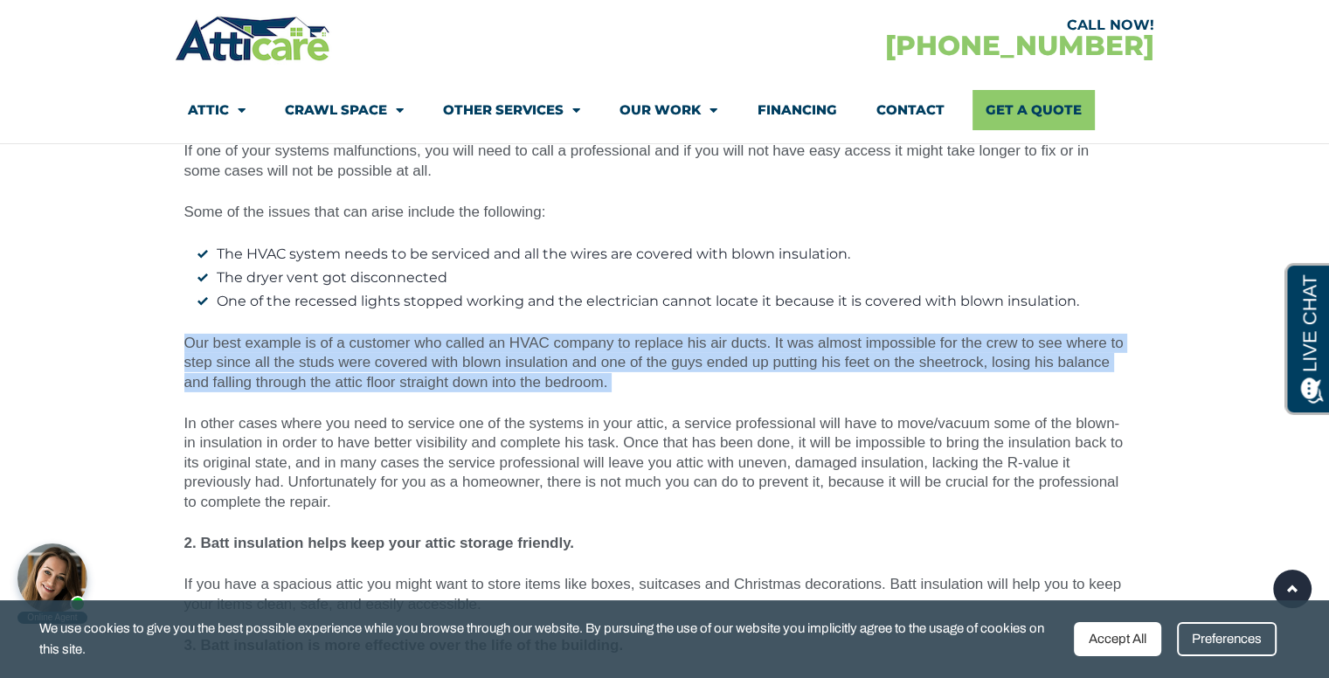
click at [828, 348] on p "Our best example is of a customer who called an HVAC company to replace his air…" at bounding box center [655, 363] width 942 height 59
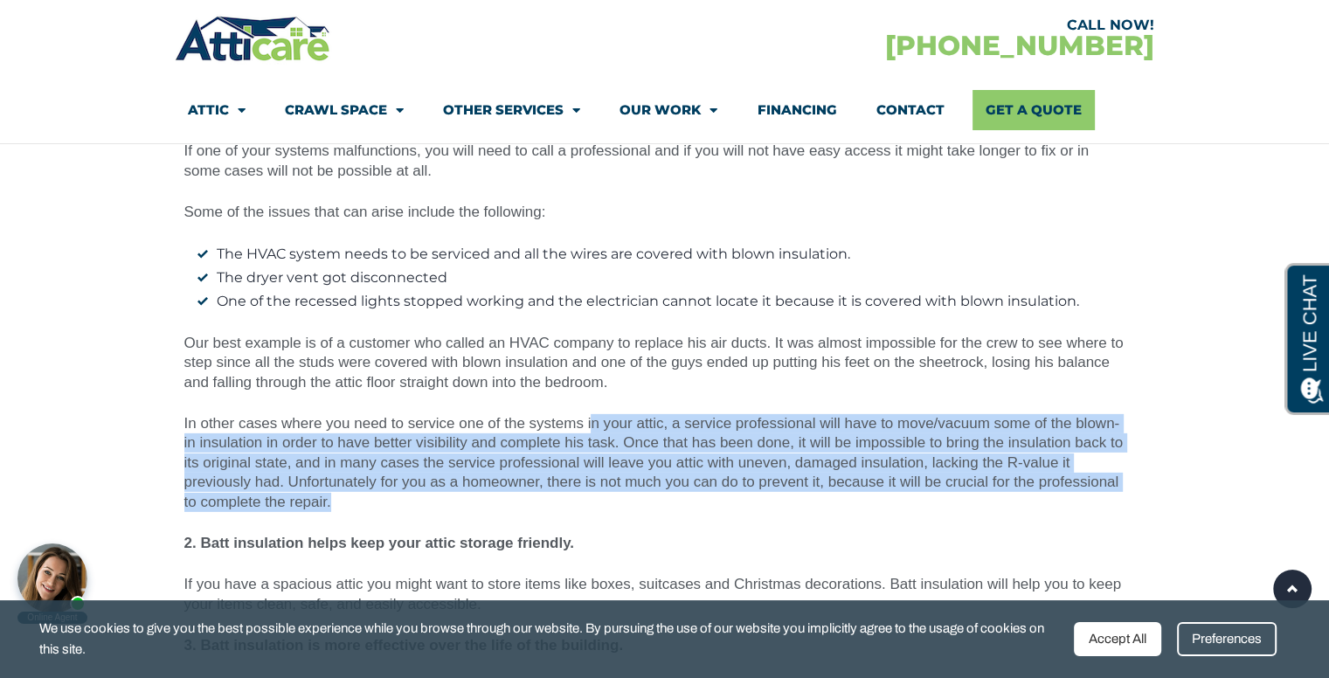
drag, startPoint x: 901, startPoint y: 462, endPoint x: 589, endPoint y: 376, distance: 323.7
click at [589, 414] on p "In other cases where you need to service one of the systems in your attic, a se…" at bounding box center [655, 463] width 942 height 98
click at [644, 422] on p "In other cases where you need to service one of the systems in your attic, a se…" at bounding box center [655, 463] width 942 height 98
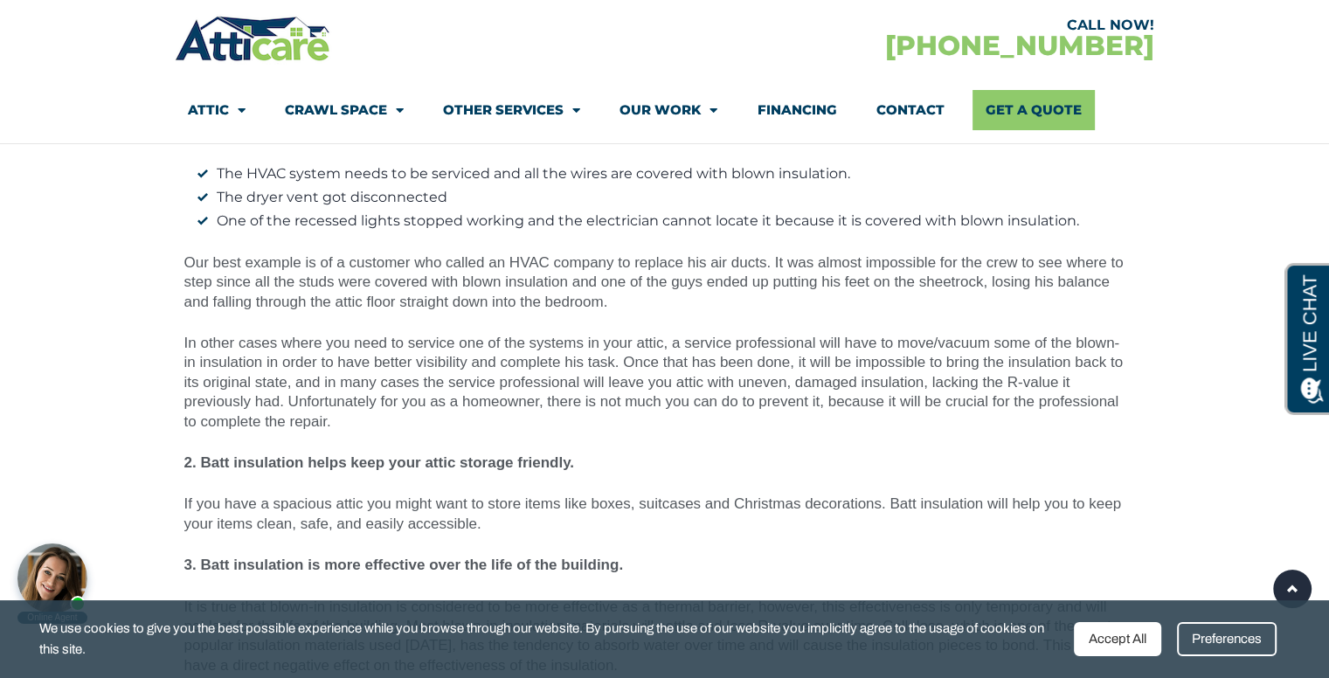
scroll to position [5155, 0]
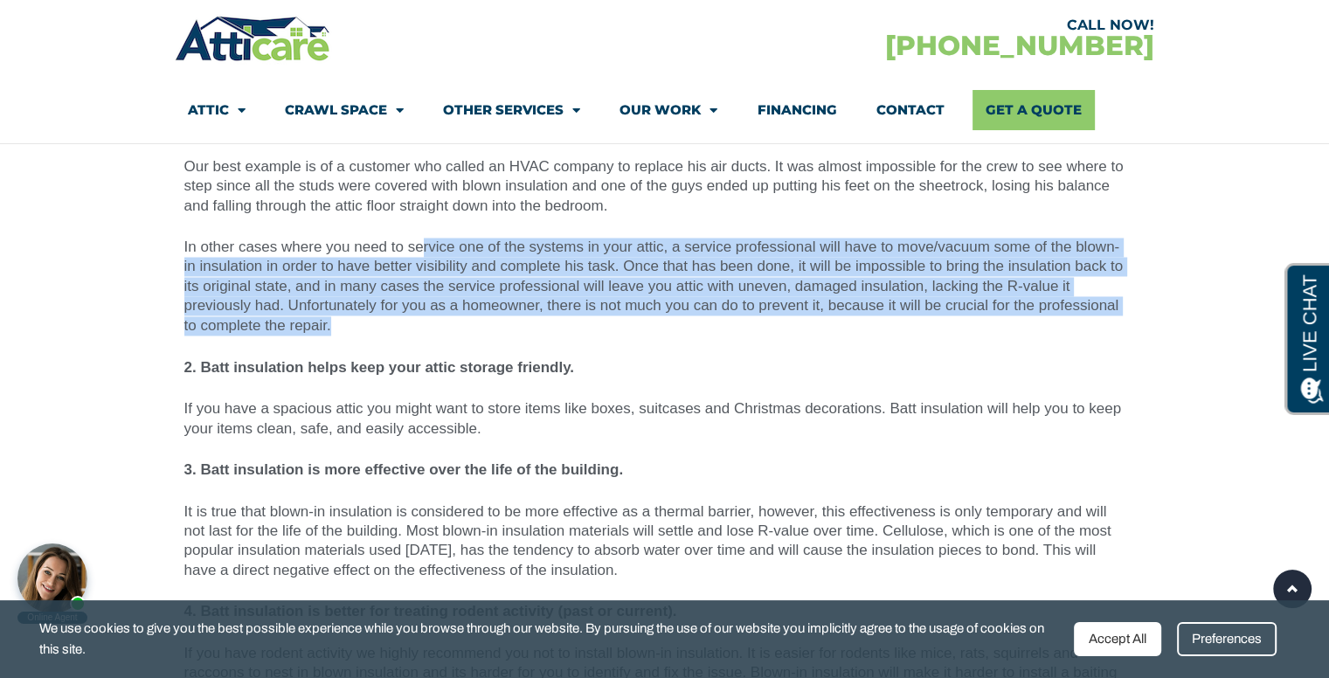
drag, startPoint x: 487, startPoint y: 283, endPoint x: 430, endPoint y: 207, distance: 94.9
click at [420, 194] on div "What Type Of Insulation Should I Get: [PERSON_NAME] Or Blown? It is important t…" at bounding box center [655, 258] width 942 height 1165
click at [446, 239] on p "In other cases where you need to service one of the systems in your attic, a se…" at bounding box center [655, 288] width 942 height 98
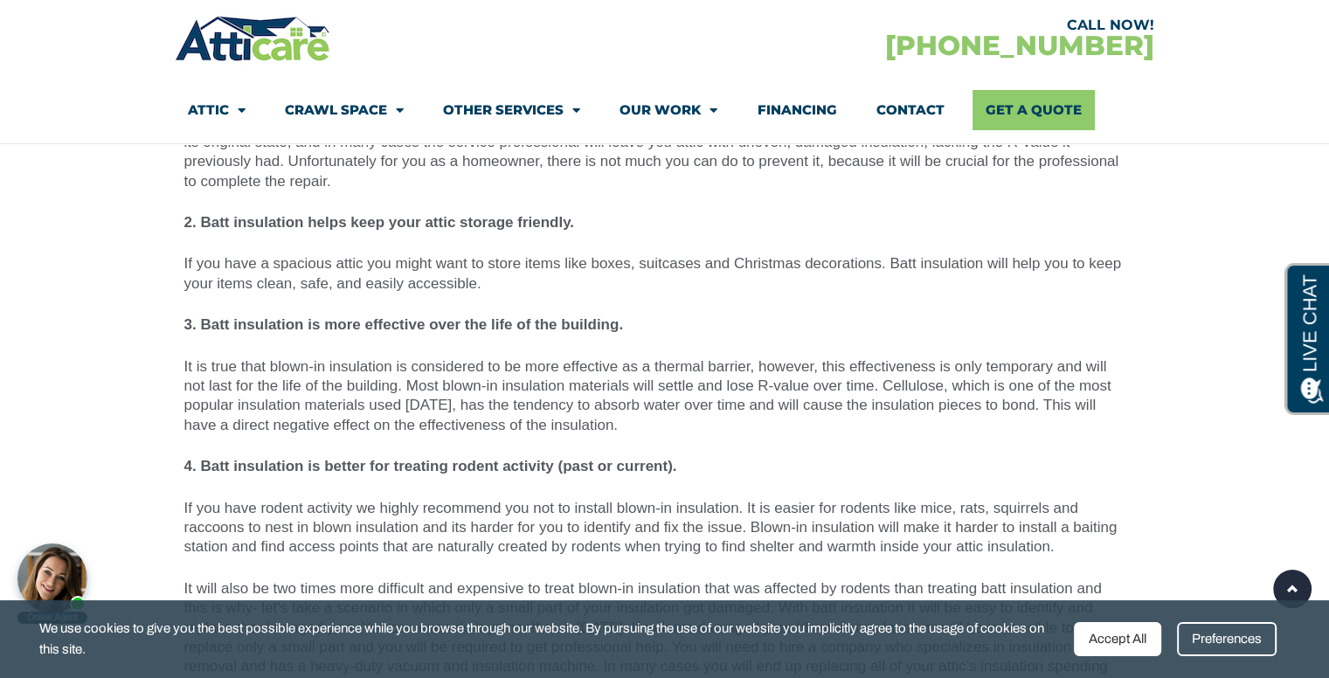
scroll to position [5329, 0]
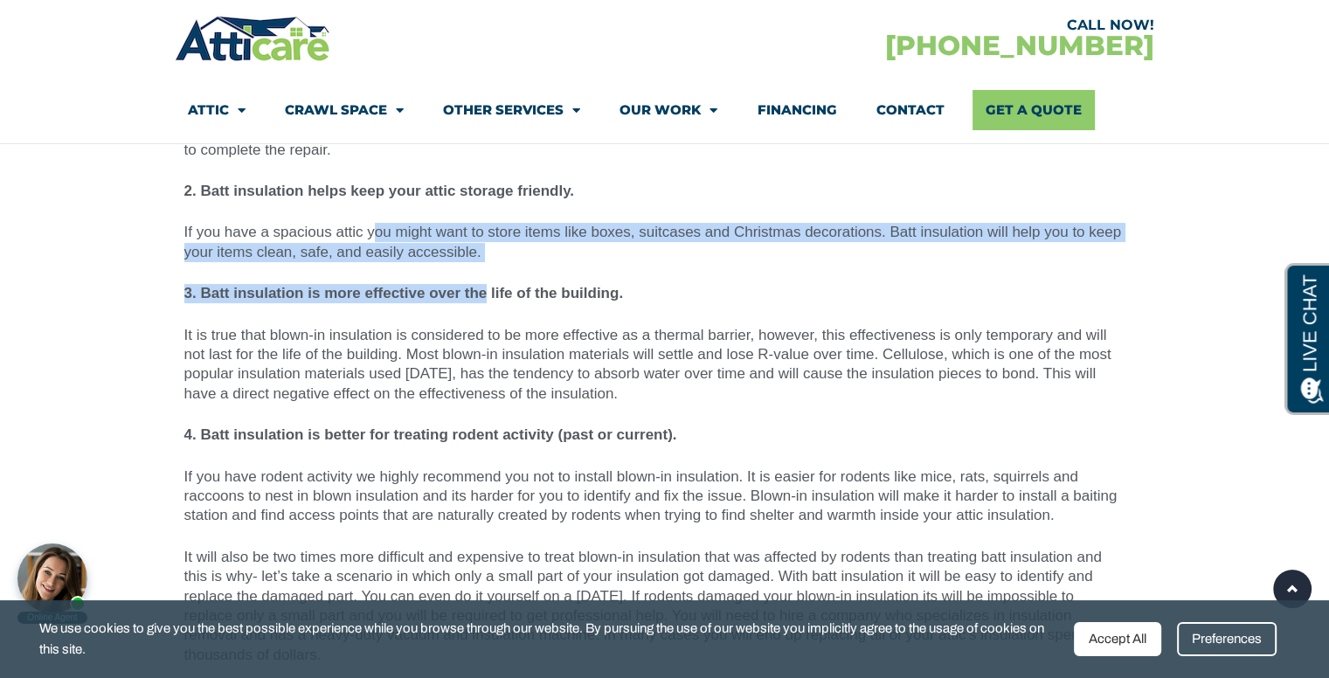
drag, startPoint x: 482, startPoint y: 225, endPoint x: 372, endPoint y: 186, distance: 116.6
click at [372, 186] on div "What Type Of Insulation Should I Get: [PERSON_NAME] Or Blown? It is important t…" at bounding box center [655, 82] width 942 height 1165
click at [377, 224] on p "If you have a spacious attic you might want to store items like boxes, suitcase…" at bounding box center [655, 243] width 942 height 39
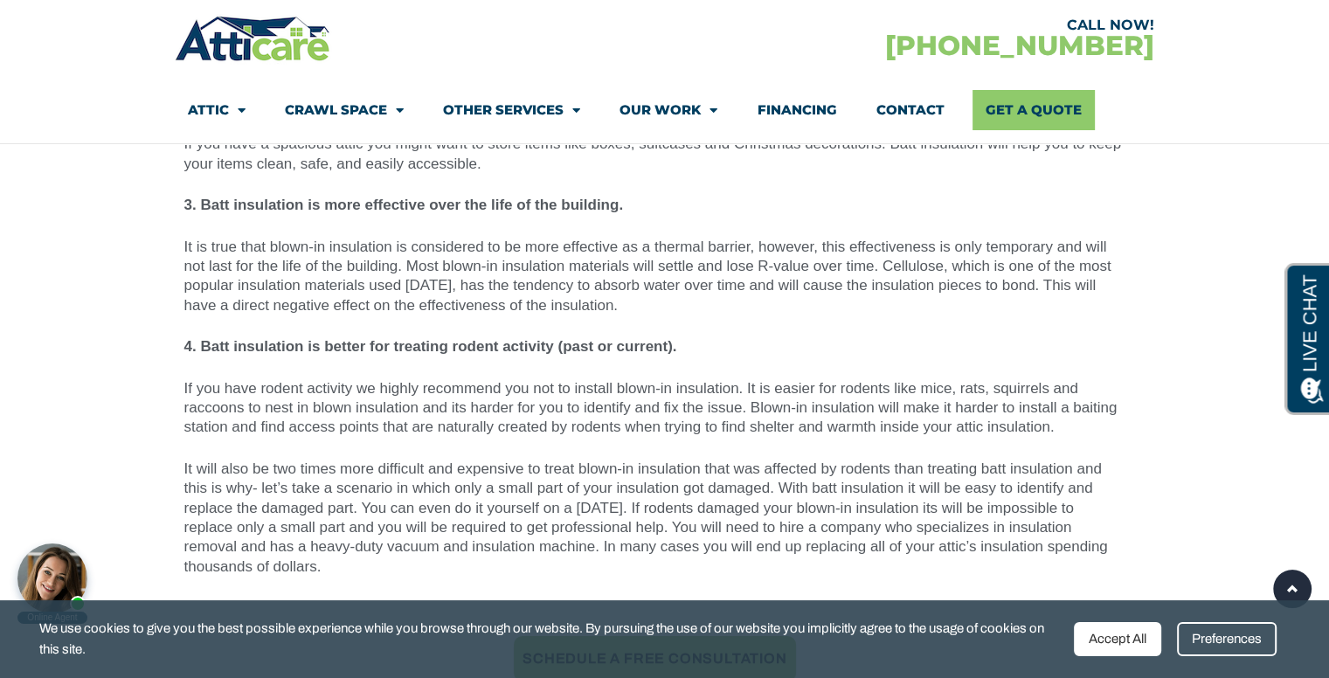
scroll to position [5417, 0]
click at [480, 379] on p "If you have rodent activity we highly recommend you not to install blown-in ins…" at bounding box center [655, 408] width 942 height 59
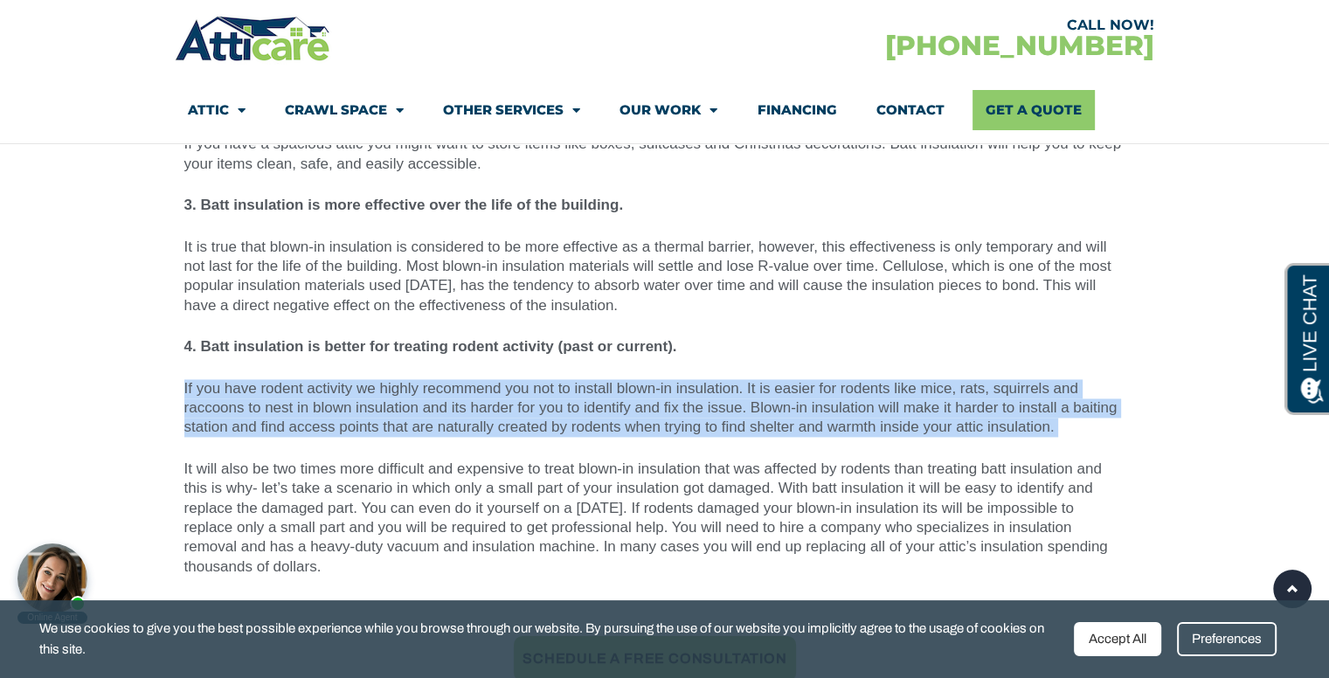
click at [480, 379] on p "If you have rodent activity we highly recommend you not to install blown-in ins…" at bounding box center [655, 408] width 942 height 59
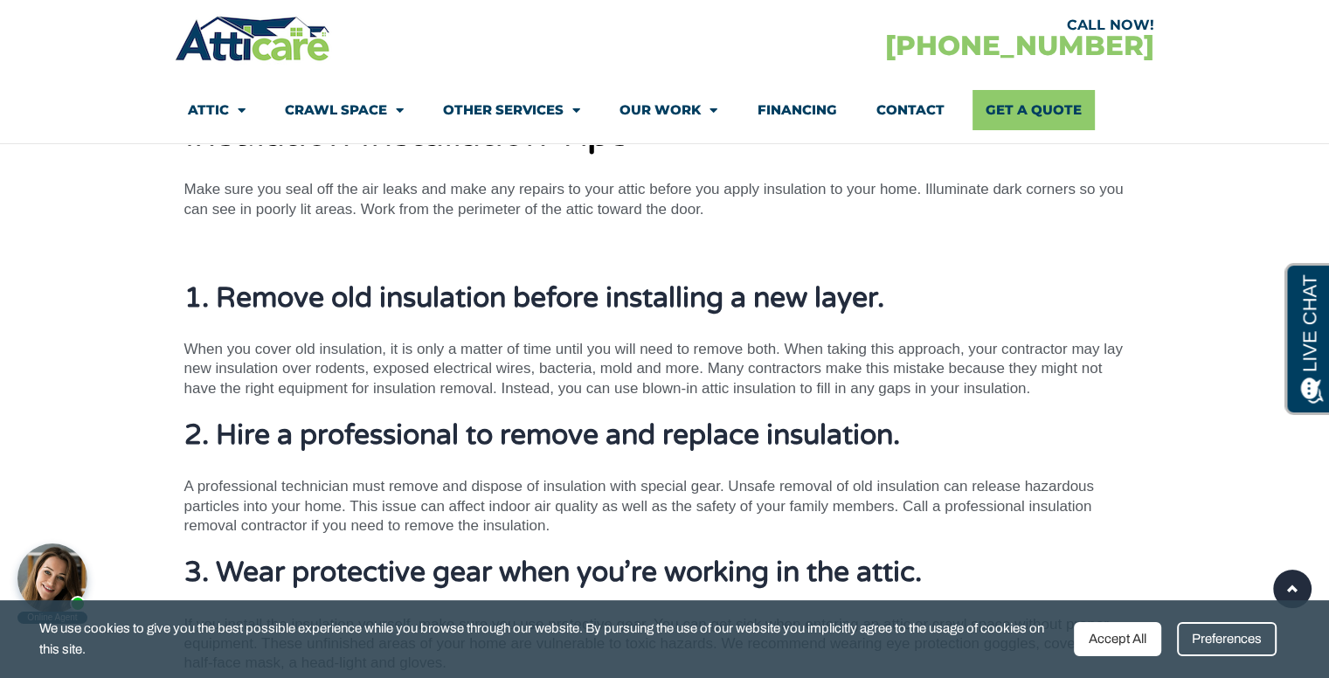
scroll to position [9960, 0]
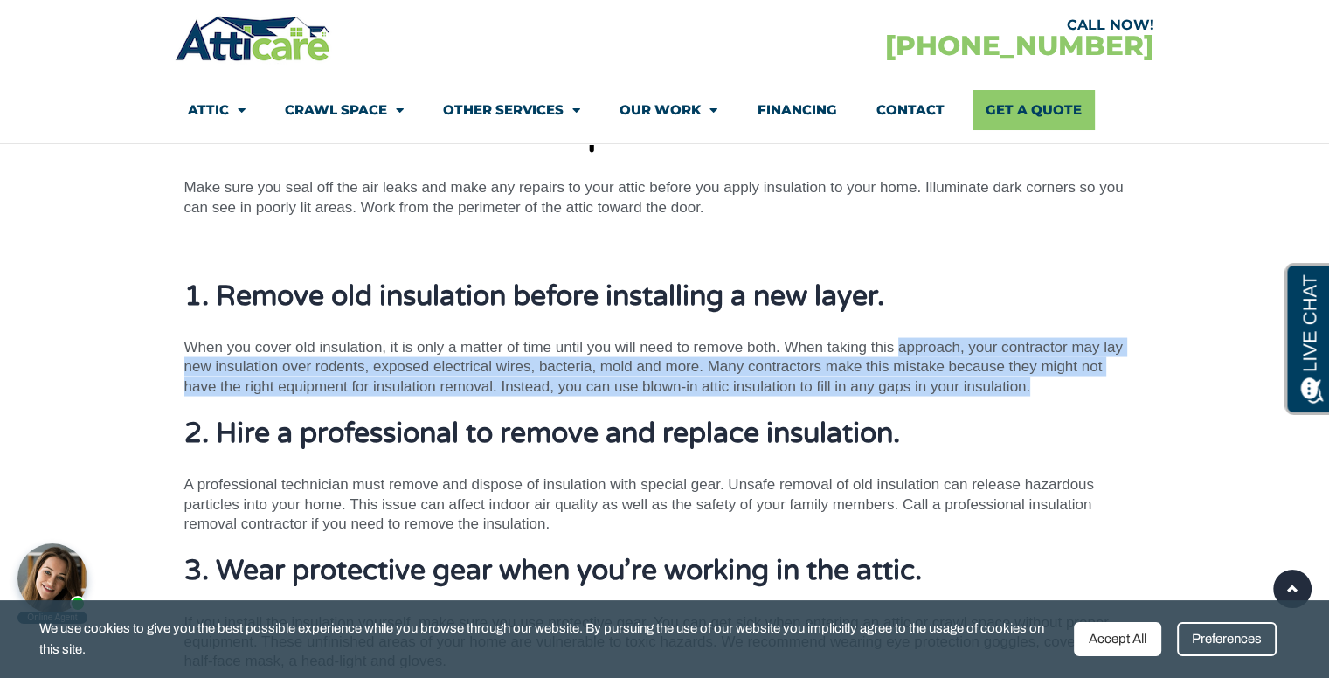
drag, startPoint x: 1051, startPoint y: 302, endPoint x: 896, endPoint y: 230, distance: 170.8
click at [896, 230] on div "Insulation Installation Tips Make sure you seal off the air leaks and make any …" at bounding box center [655, 469] width 942 height 717
click at [909, 337] on p "When you cover old insulation, it is only a matter of time until you will need …" at bounding box center [655, 366] width 942 height 59
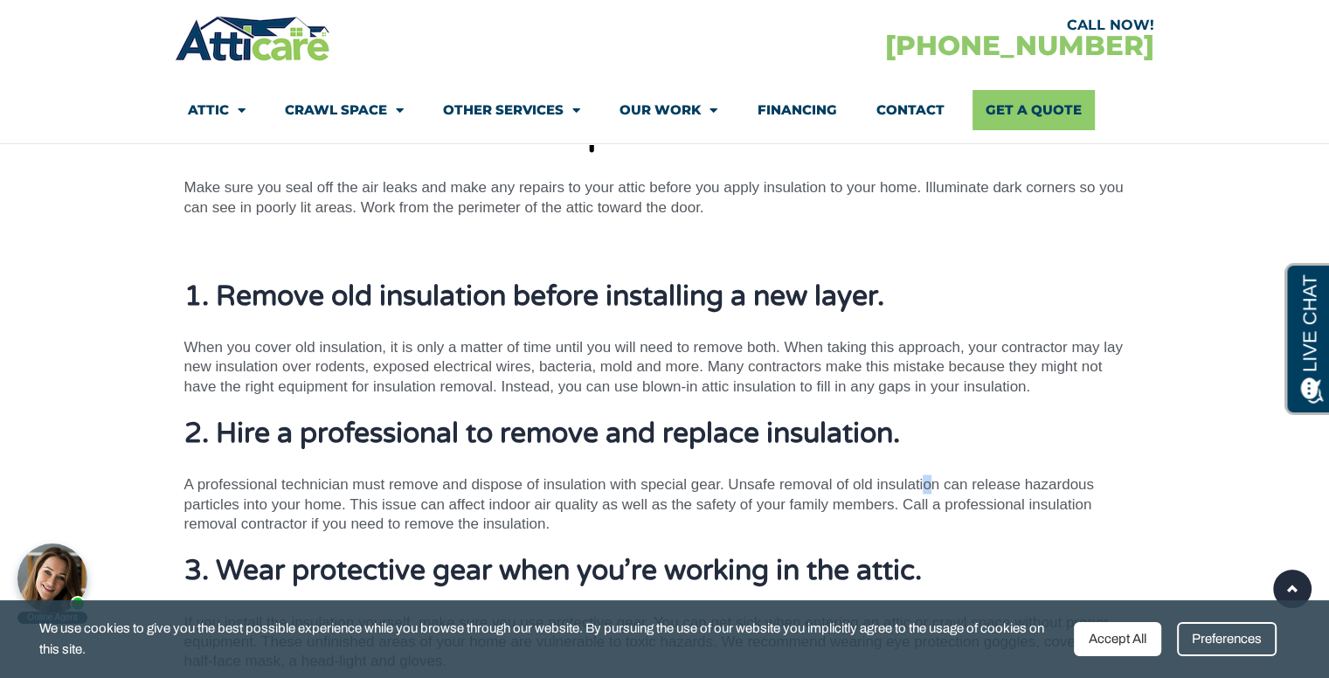
click at [927, 385] on div "Insulation Installation Tips Make sure you seal off the air leaks and make any …" at bounding box center [655, 469] width 942 height 717
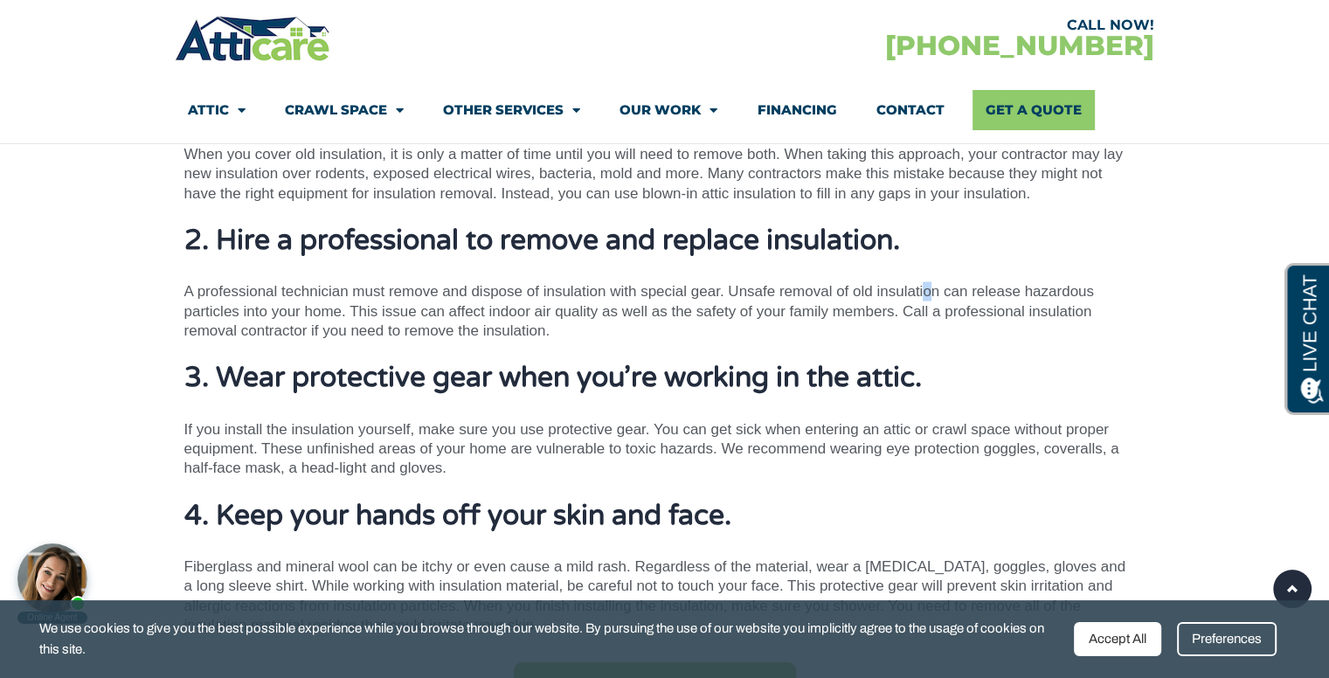
scroll to position [10047, 0]
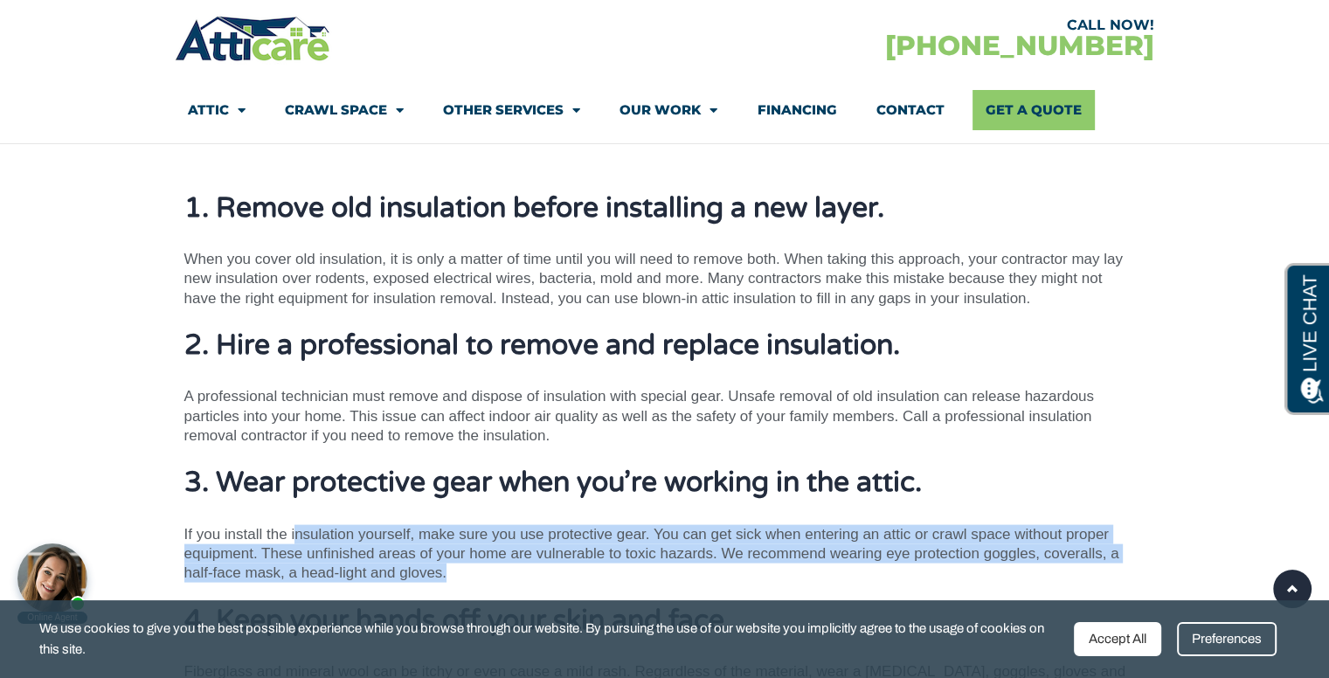
drag, startPoint x: 297, startPoint y: 451, endPoint x: 571, endPoint y: 497, distance: 277.3
click at [571, 525] on p "If you install the insulation yourself, make sure you use protective gear. You …" at bounding box center [655, 554] width 942 height 59
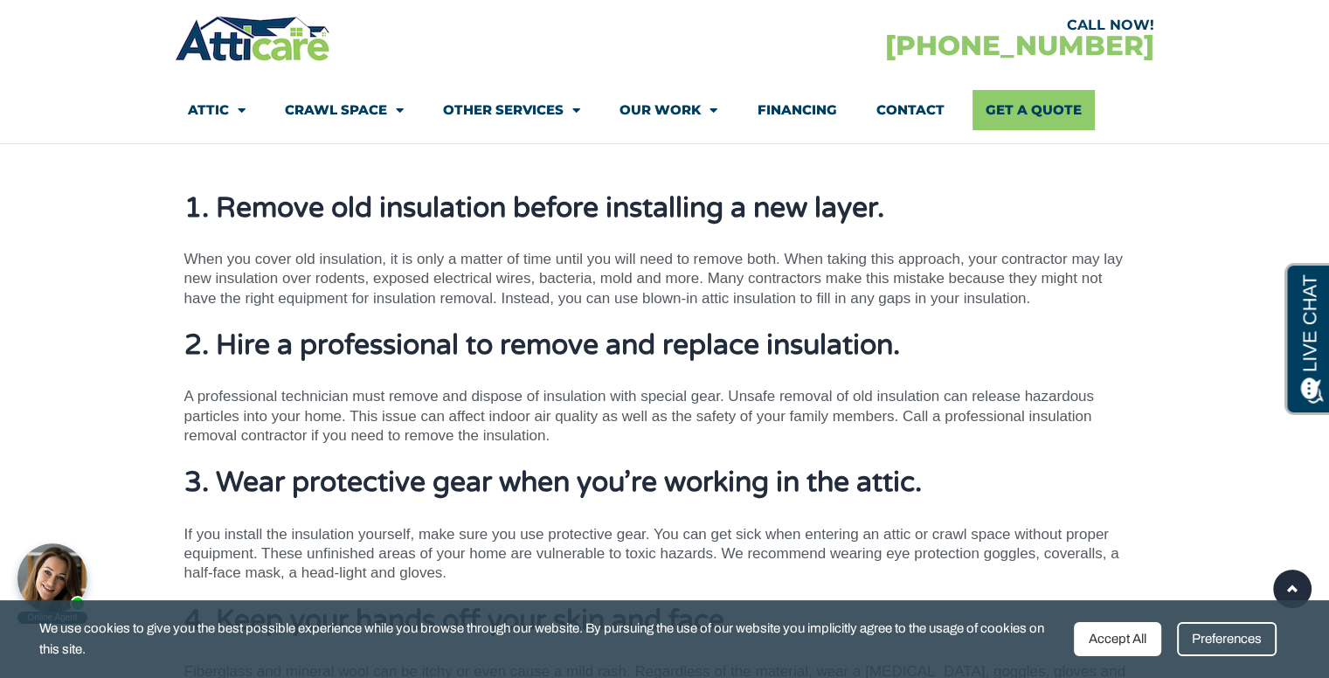
click at [571, 525] on p "If you install the insulation yourself, make sure you use protective gear. You …" at bounding box center [655, 554] width 942 height 59
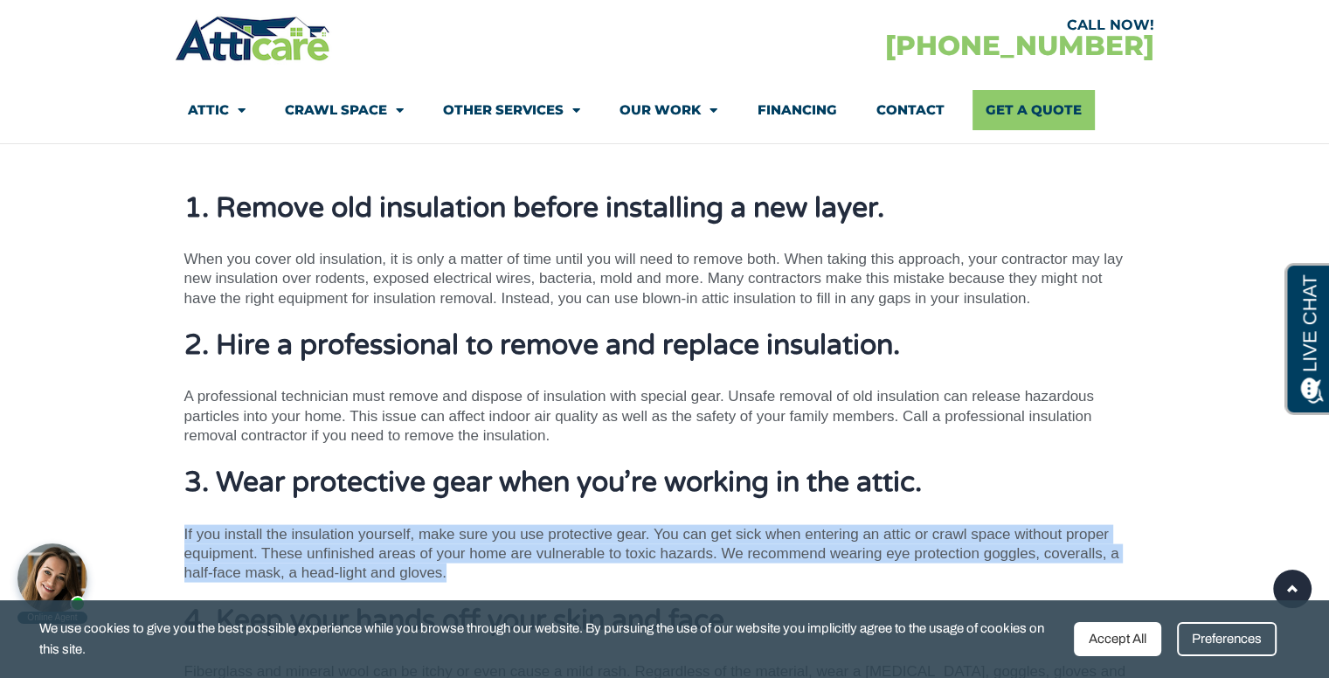
click at [571, 525] on p "If you install the insulation yourself, make sure you use protective gear. You …" at bounding box center [655, 554] width 942 height 59
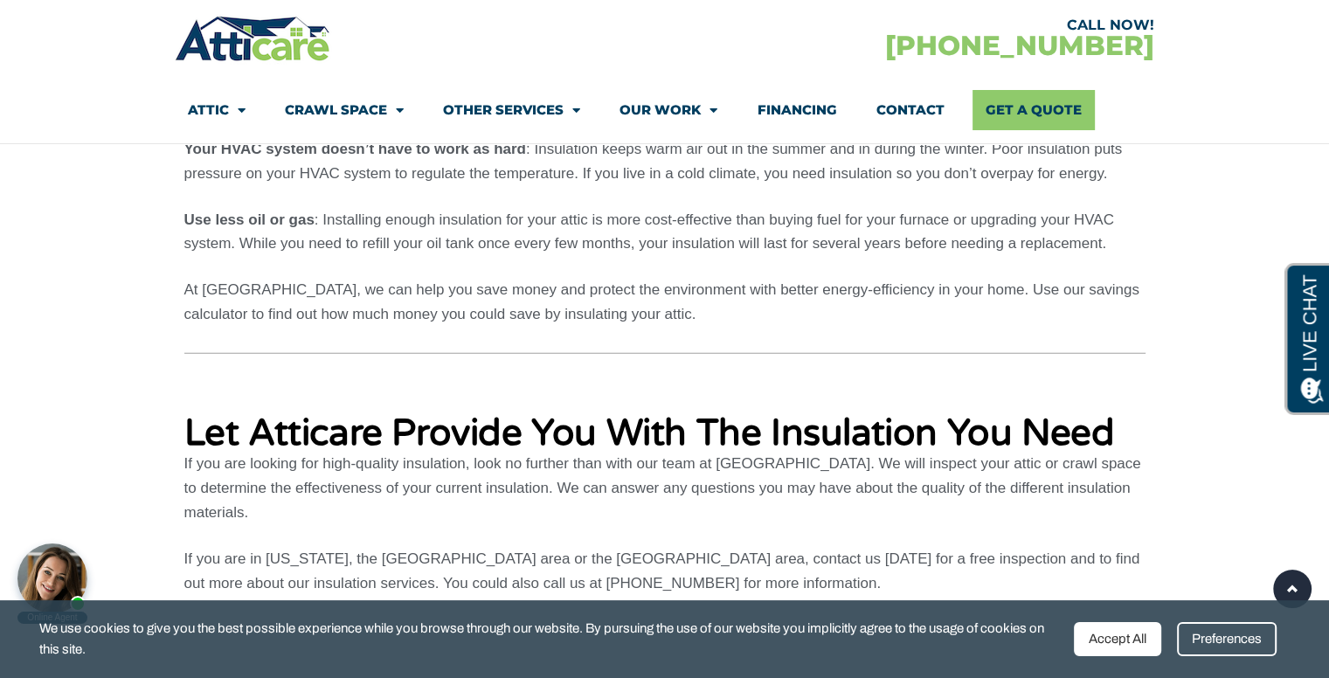
scroll to position [10659, 0]
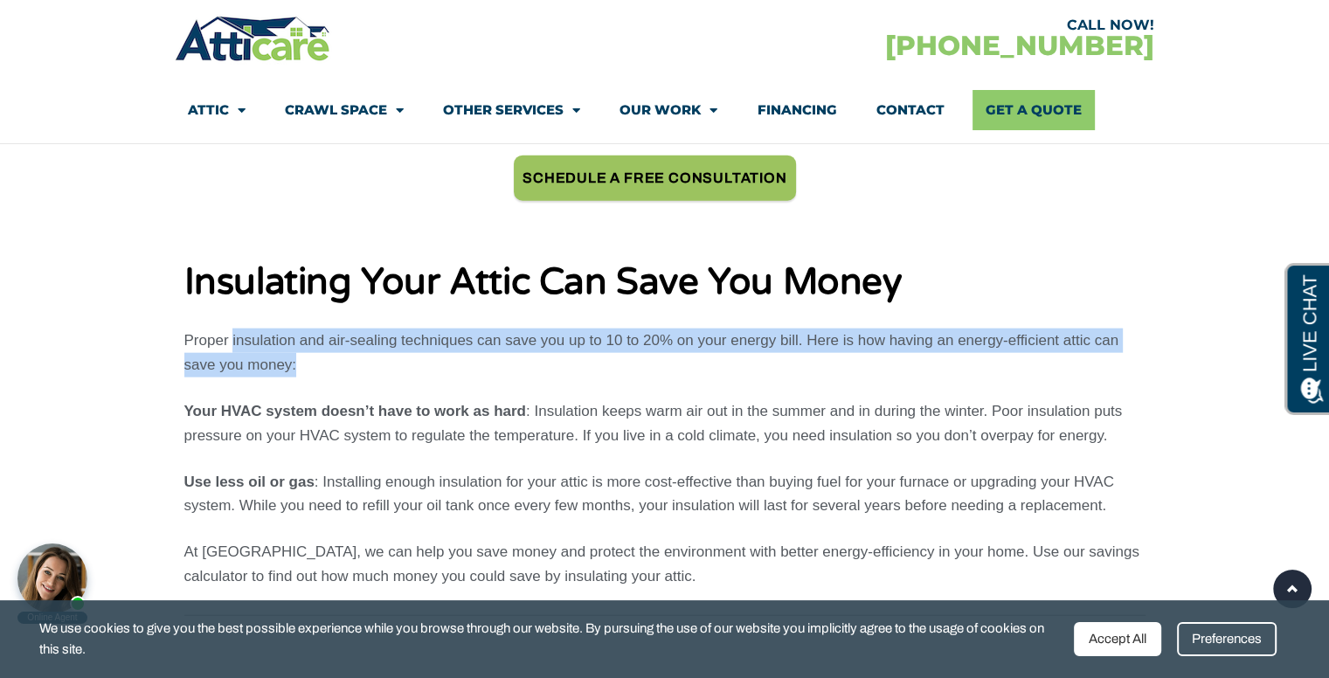
drag, startPoint x: 312, startPoint y: 260, endPoint x: 249, endPoint y: 244, distance: 65.1
click at [233, 262] on div "Insulating Your Attic Can Save You Money Proper insulation and air-sealing tech…" at bounding box center [664, 426] width 961 height 328
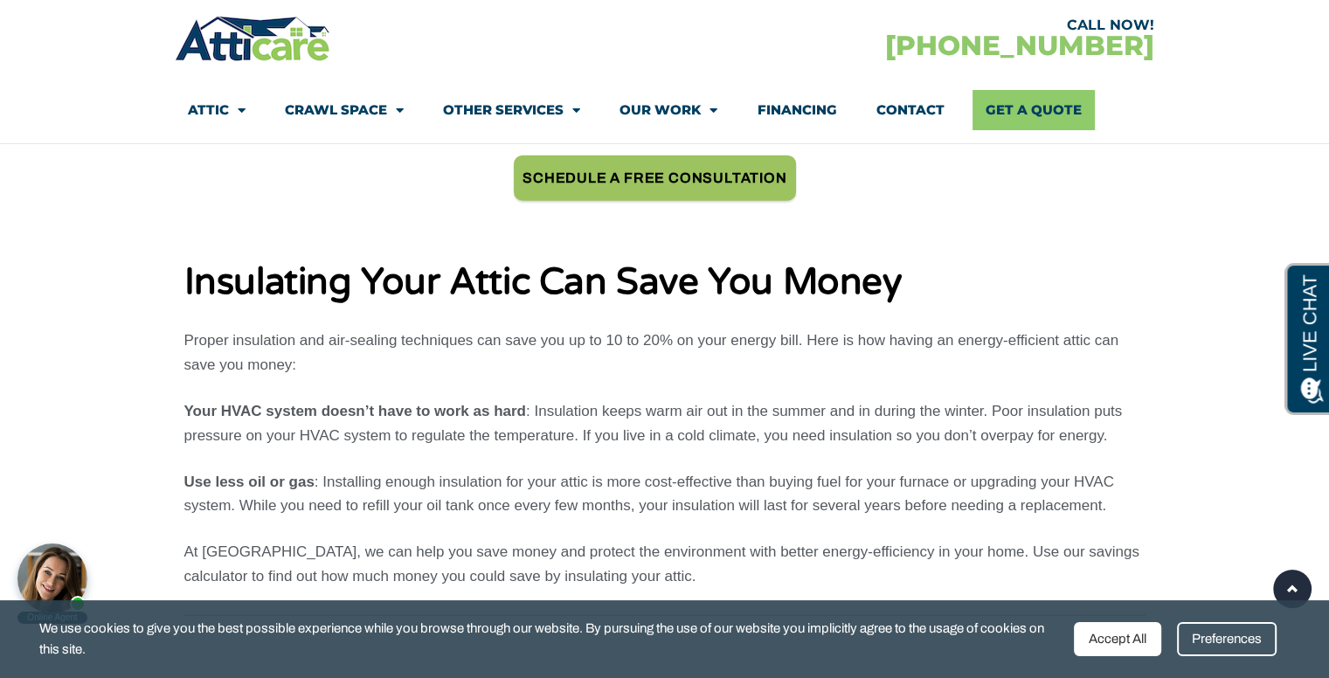
click at [355, 470] on p "Use less oil or gas : Installing enough insulation for your attic is more cost-…" at bounding box center [664, 494] width 961 height 49
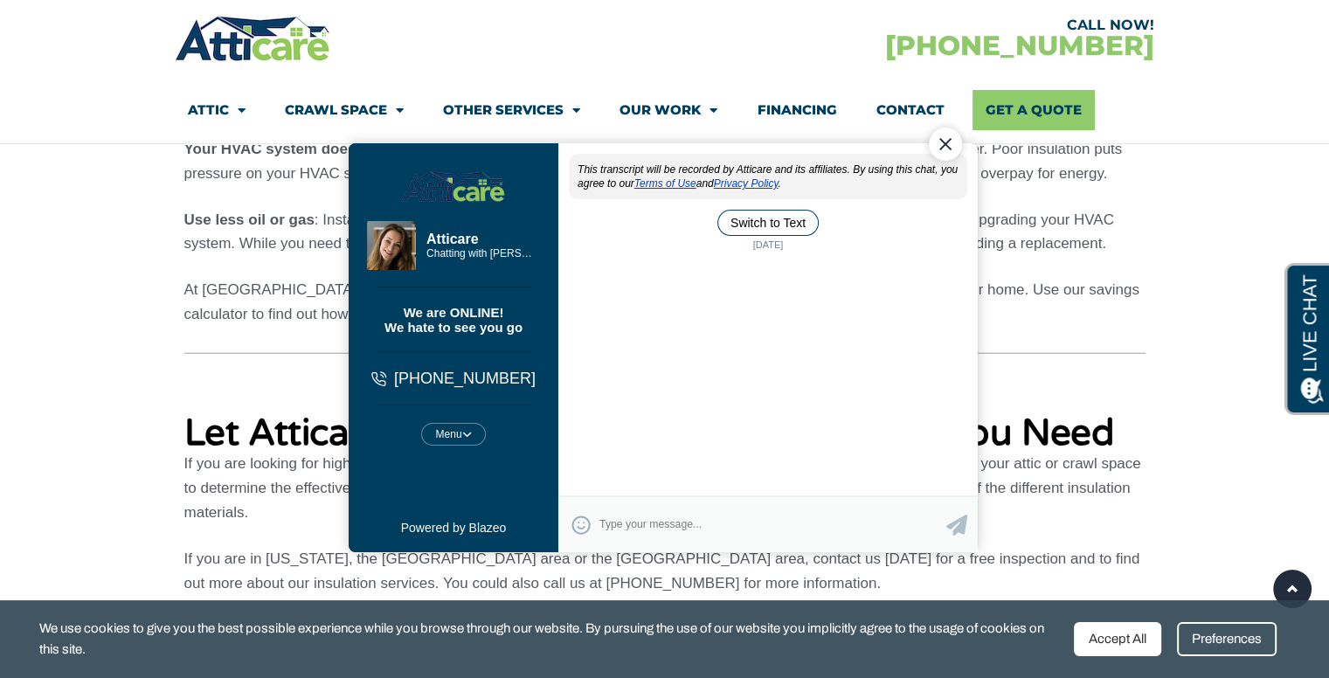
scroll to position [0, 0]
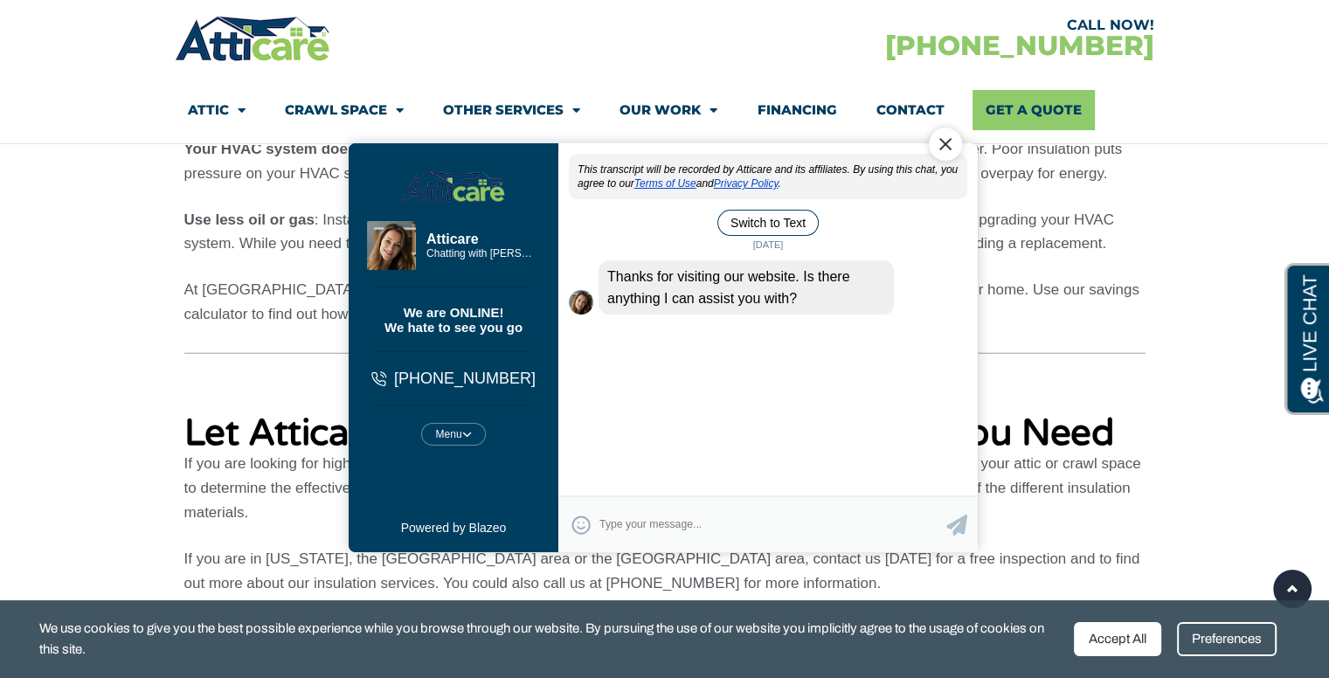
click at [942, 155] on div "Close Chat" at bounding box center [944, 144] width 33 height 33
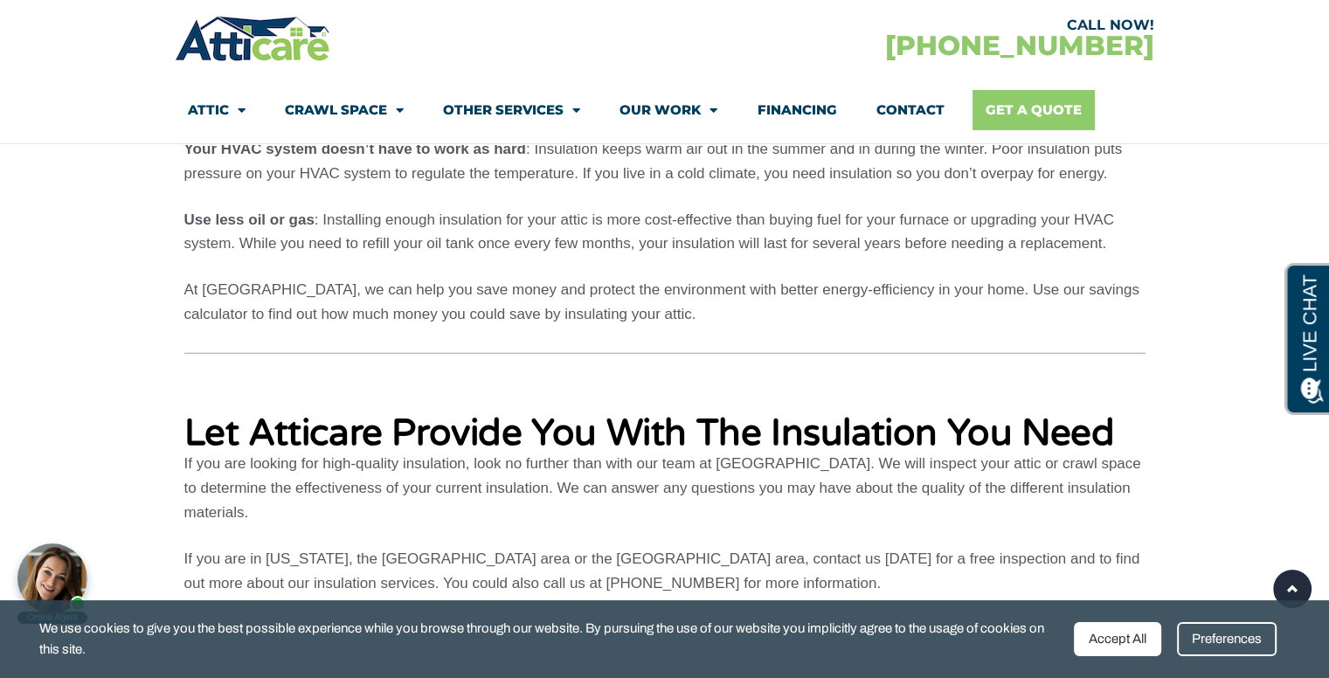
click at [1024, 113] on link "Get A Quote" at bounding box center [1033, 110] width 122 height 40
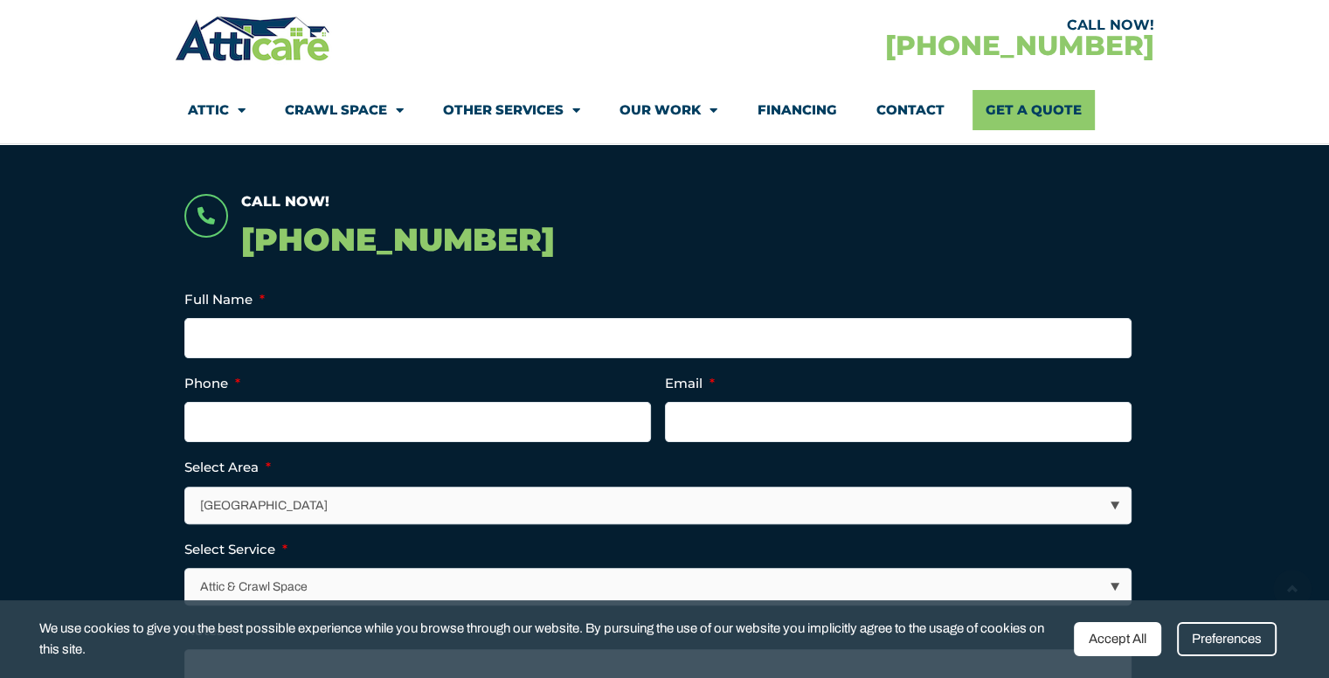
scroll to position [349, 0]
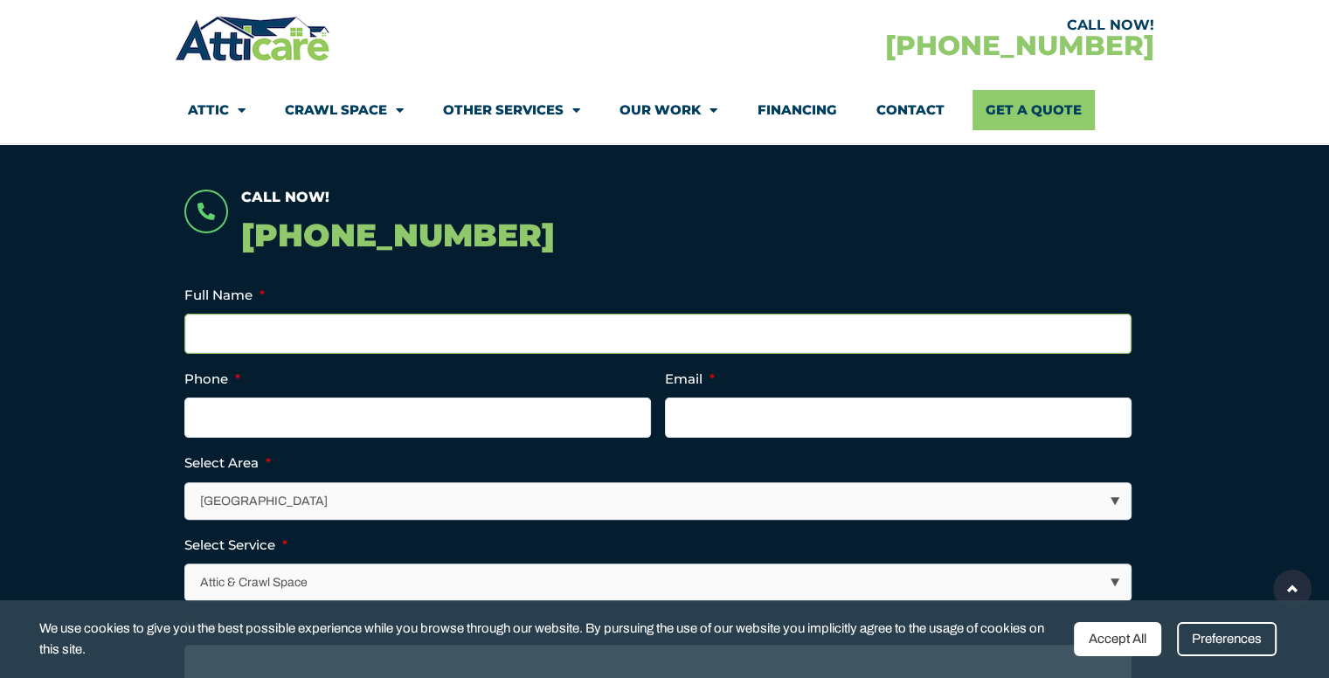
click at [366, 333] on input "Full Name *" at bounding box center [657, 334] width 947 height 40
type input "srinivasan ramachandran"
type input "(908) 531-2070"
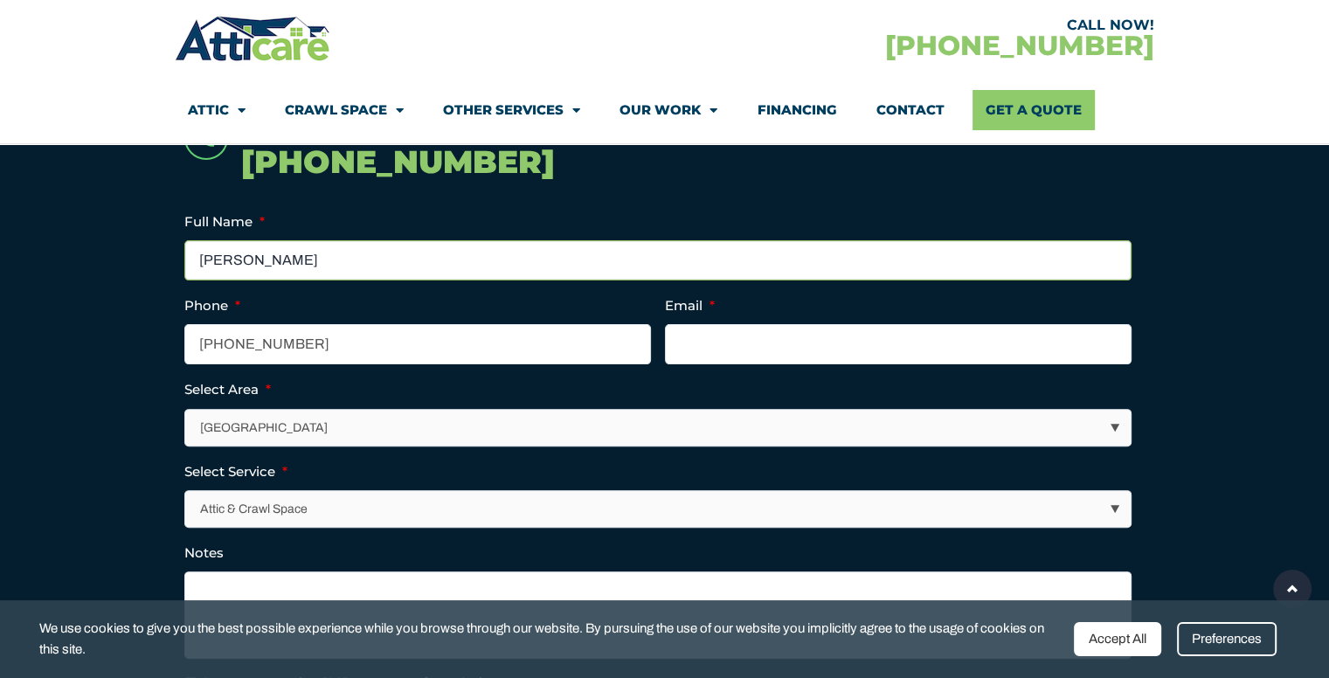
scroll to position [524, 0]
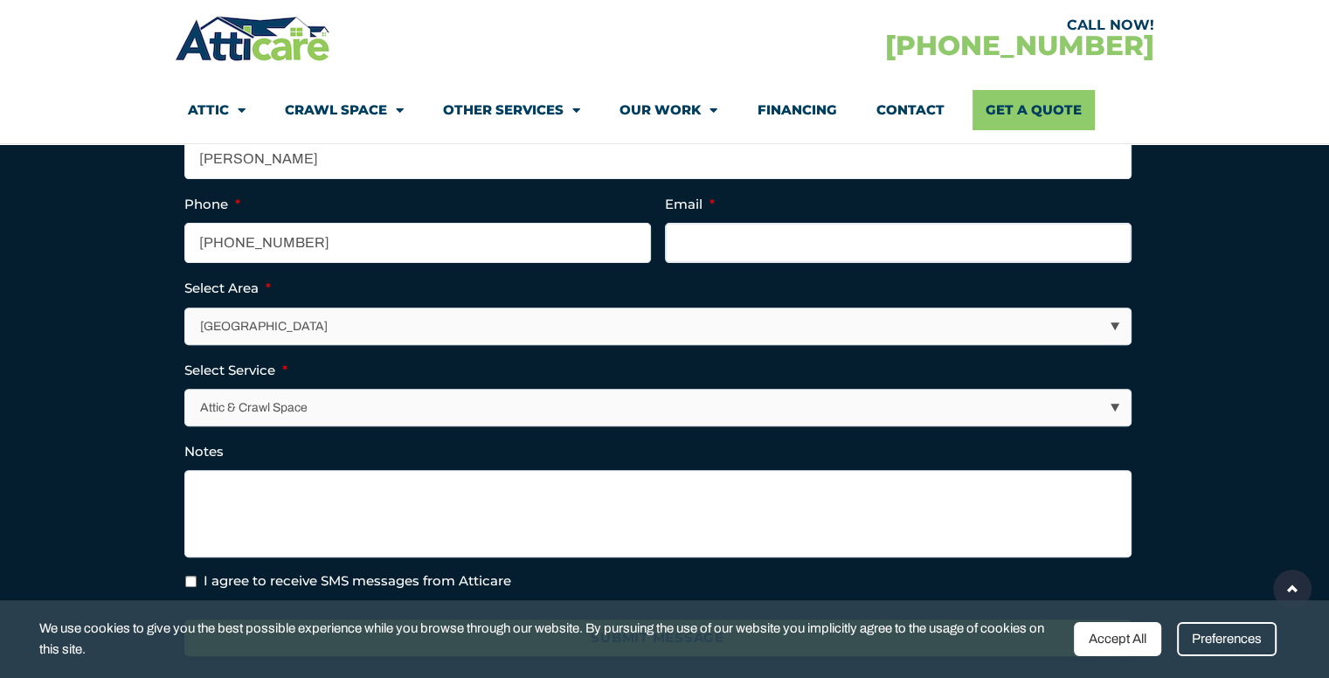
click at [755, 235] on input "Email *" at bounding box center [898, 243] width 467 height 40
click at [699, 236] on input "Email *" at bounding box center [898, 243] width 467 height 40
type input "srini102@yahoo.com"
click at [0, 427] on section "Call Now! 1-866-326-7057 Full Name * srinivasan ramachandran Phone * (908) 531-…" at bounding box center [664, 387] width 1329 height 903
click at [343, 338] on select "Los Angeles Area San Francisco Bay Area New Jersey / New York Area Other Areas" at bounding box center [658, 326] width 945 height 36
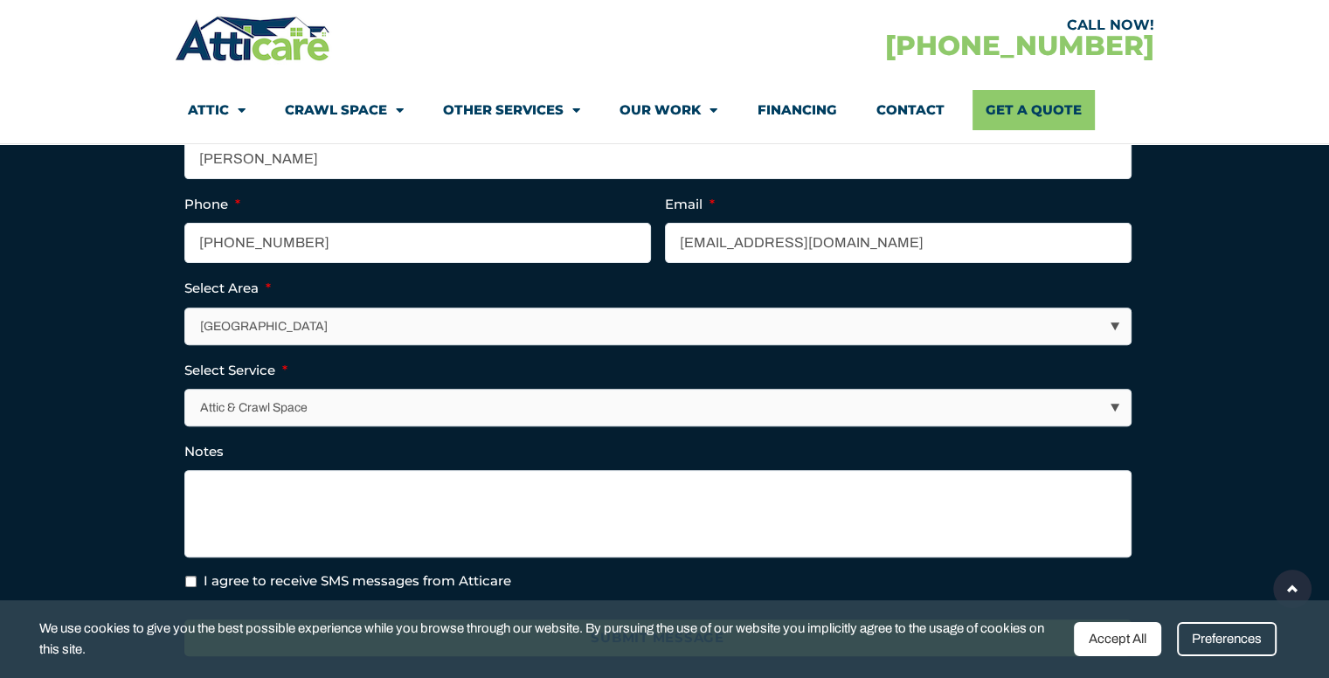
select select "New Jersey / New York Area"
click at [186, 308] on select "Los Angeles Area San Francisco Bay Area New Jersey / New York Area Other Areas" at bounding box center [658, 326] width 945 height 36
click at [308, 410] on select "Attic & Crawl Space Insulation Roofing Solar Energy Other Services" at bounding box center [658, 408] width 945 height 36
click at [308, 411] on select "Attic & Crawl Space Insulation Roofing Solar Energy Other Services" at bounding box center [658, 408] width 945 height 36
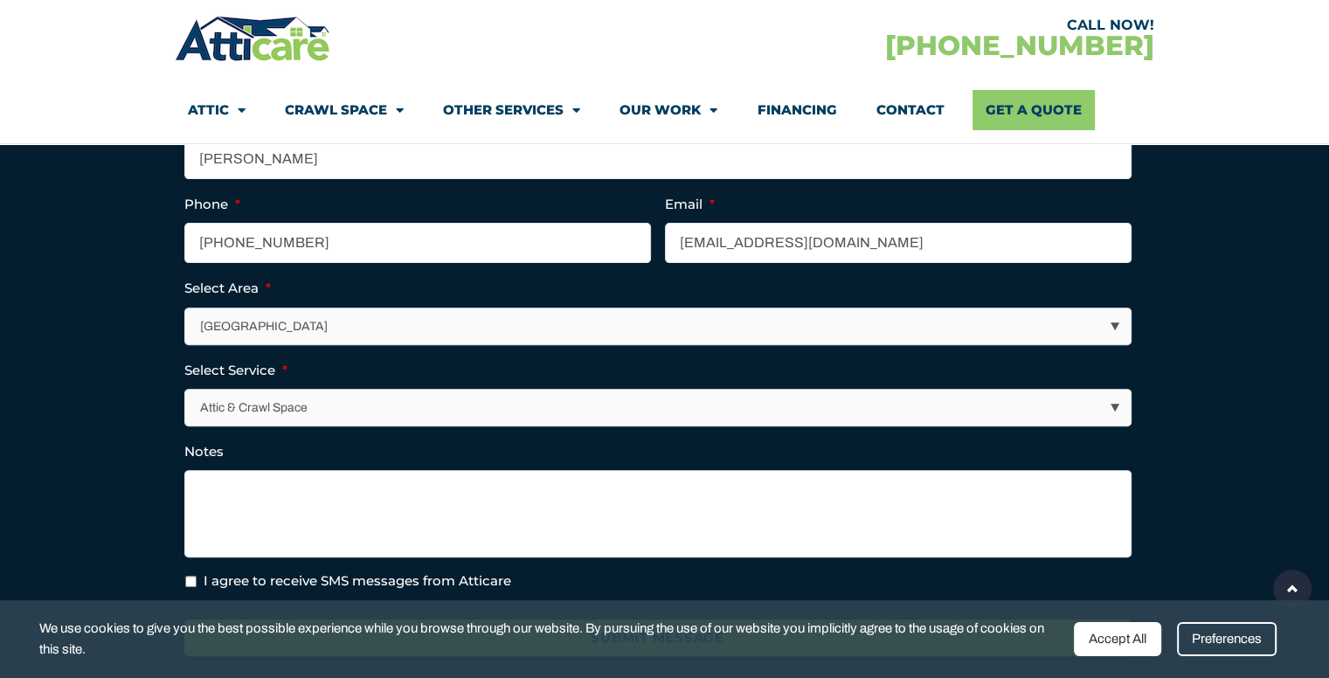
select select "Insulation"
click at [186, 390] on select "Attic & Crawl Space Insulation Roofing Solar Energy Other Services" at bounding box center [658, 408] width 945 height 36
click at [306, 404] on select "Attic & Crawl Space Insulation Roofing Solar Energy Other Services" at bounding box center [658, 408] width 945 height 36
click at [186, 390] on select "Attic & Crawl Space Insulation Roofing Solar Energy Other Services" at bounding box center [658, 408] width 945 height 36
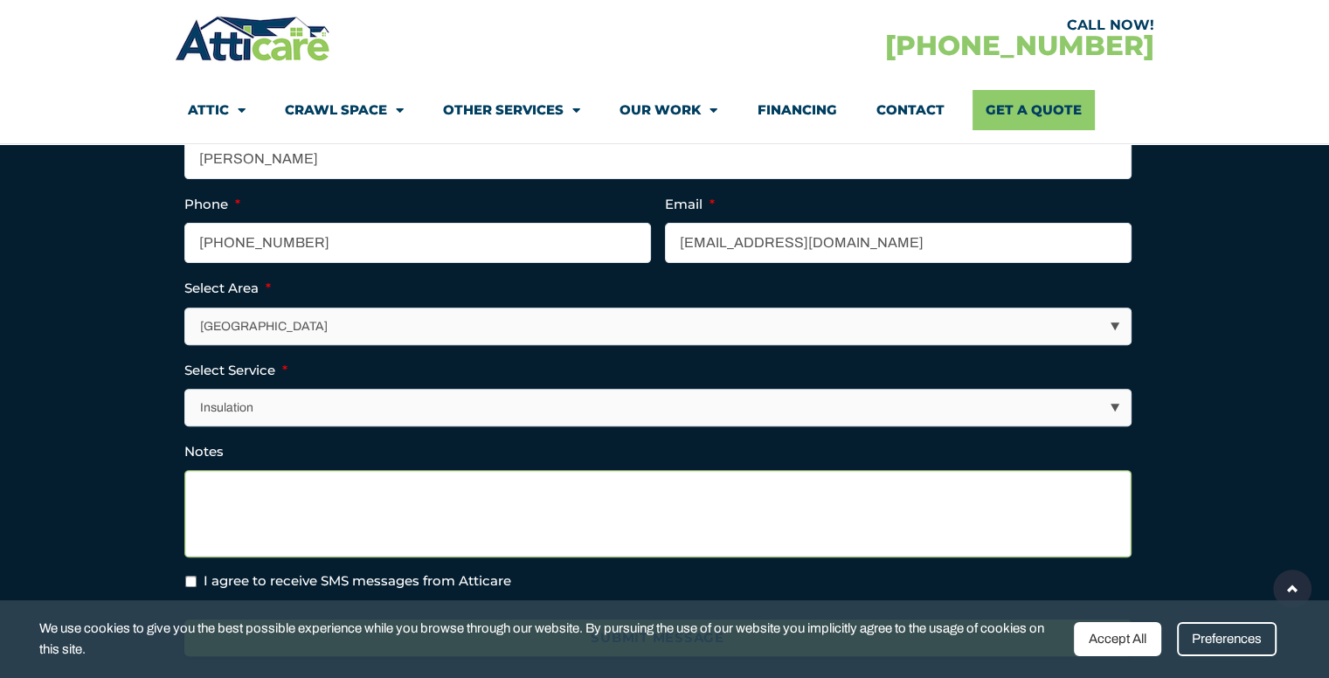
click at [315, 511] on textarea "Notes" at bounding box center [657, 513] width 947 height 87
type textarea "attic insulation"
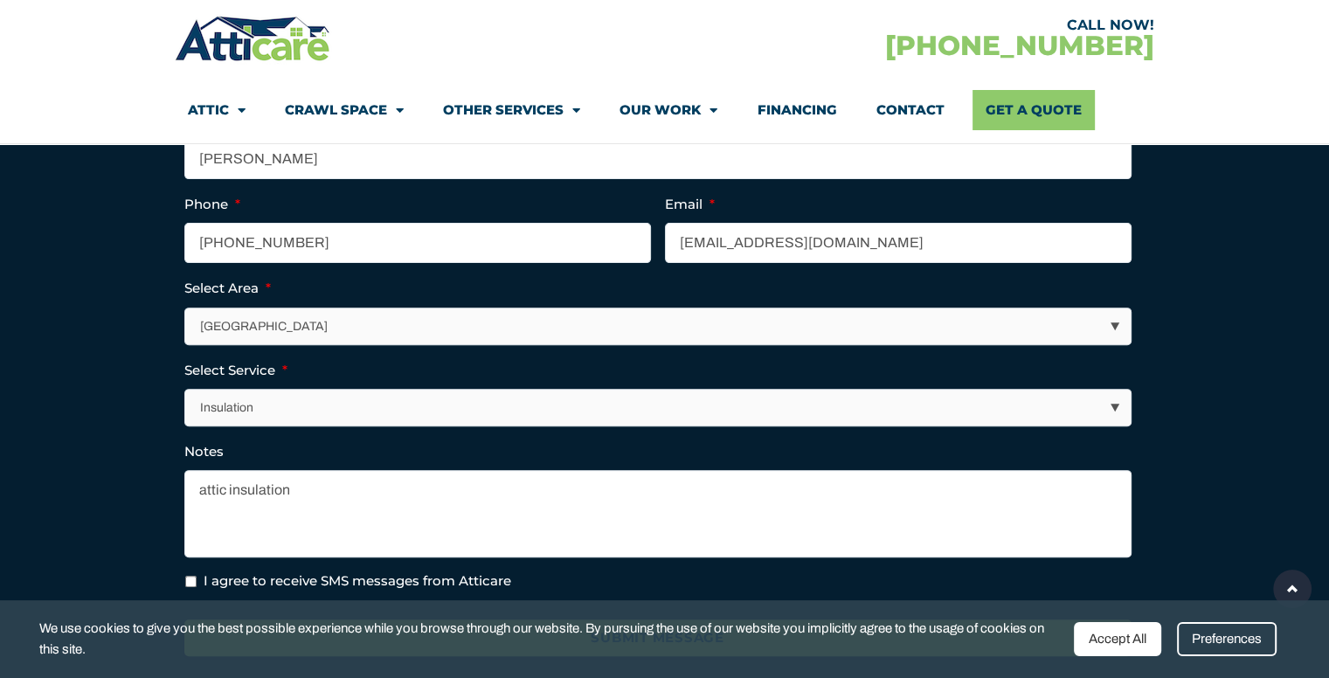
click at [1116, 642] on div "Accept All" at bounding box center [1117, 639] width 87 height 34
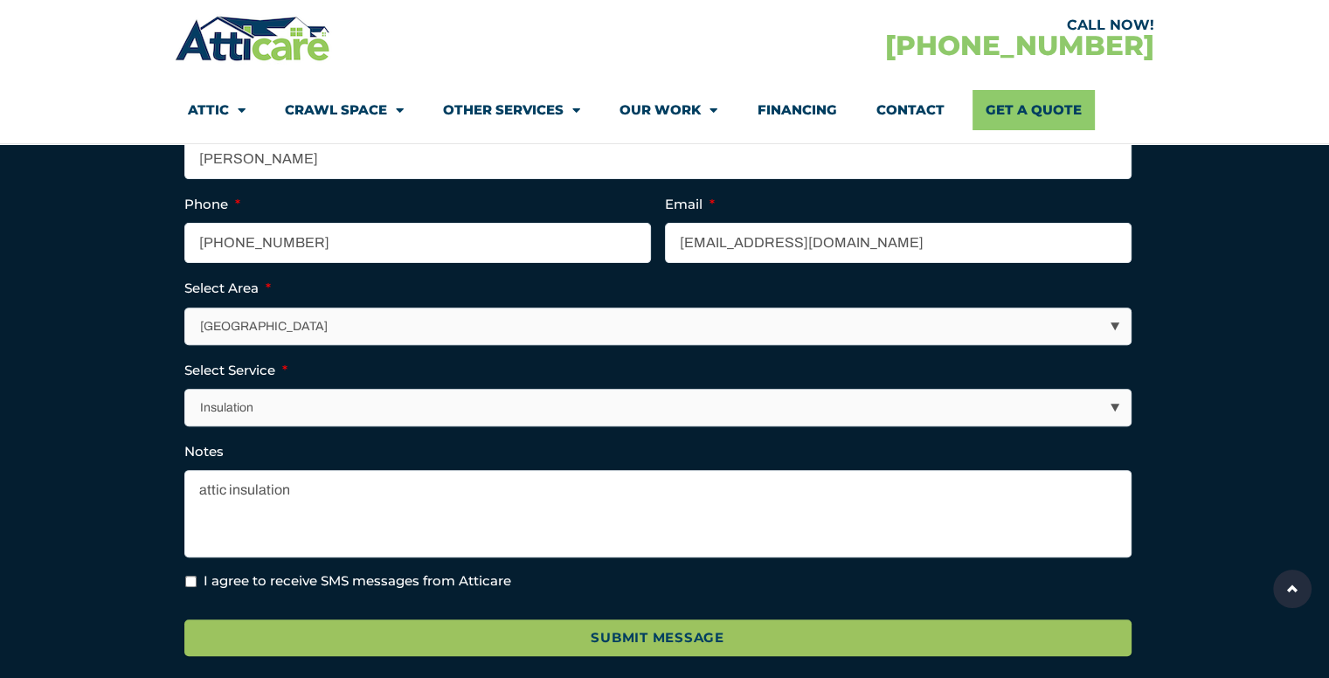
scroll to position [874, 0]
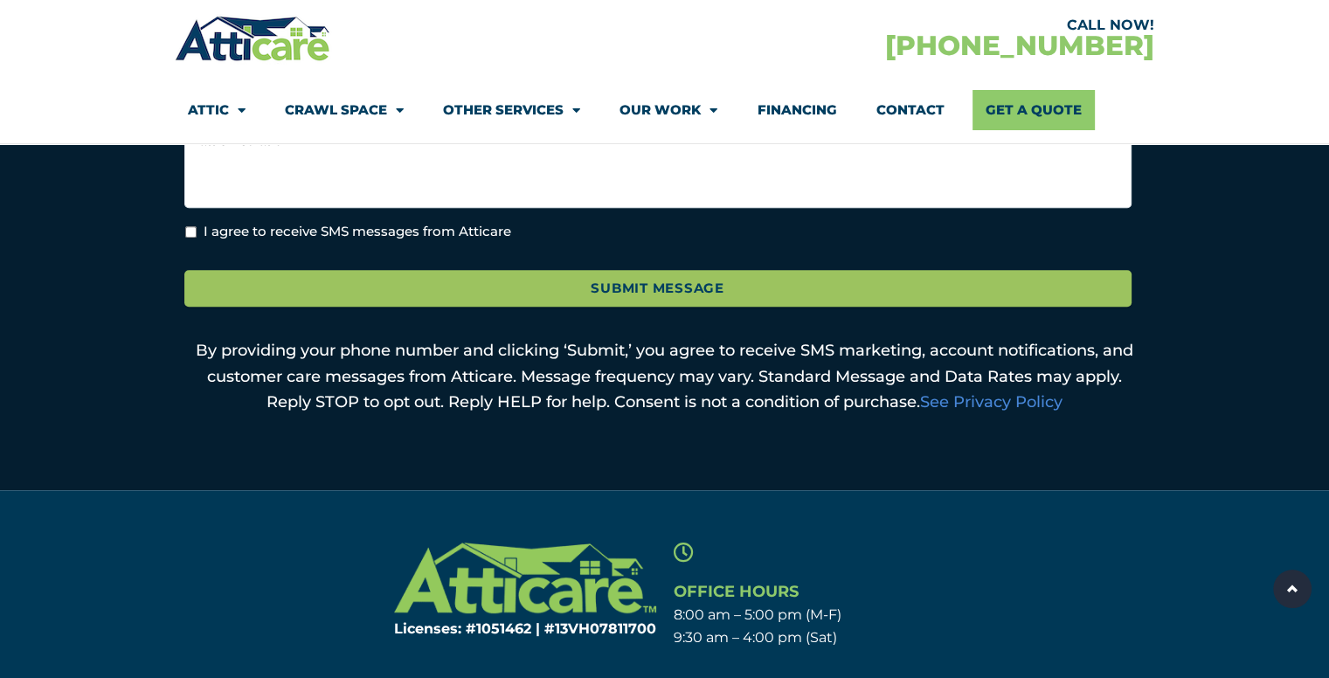
click at [192, 234] on input "I agree to receive SMS messages from Atticare" at bounding box center [190, 231] width 11 height 11
checkbox input "true"
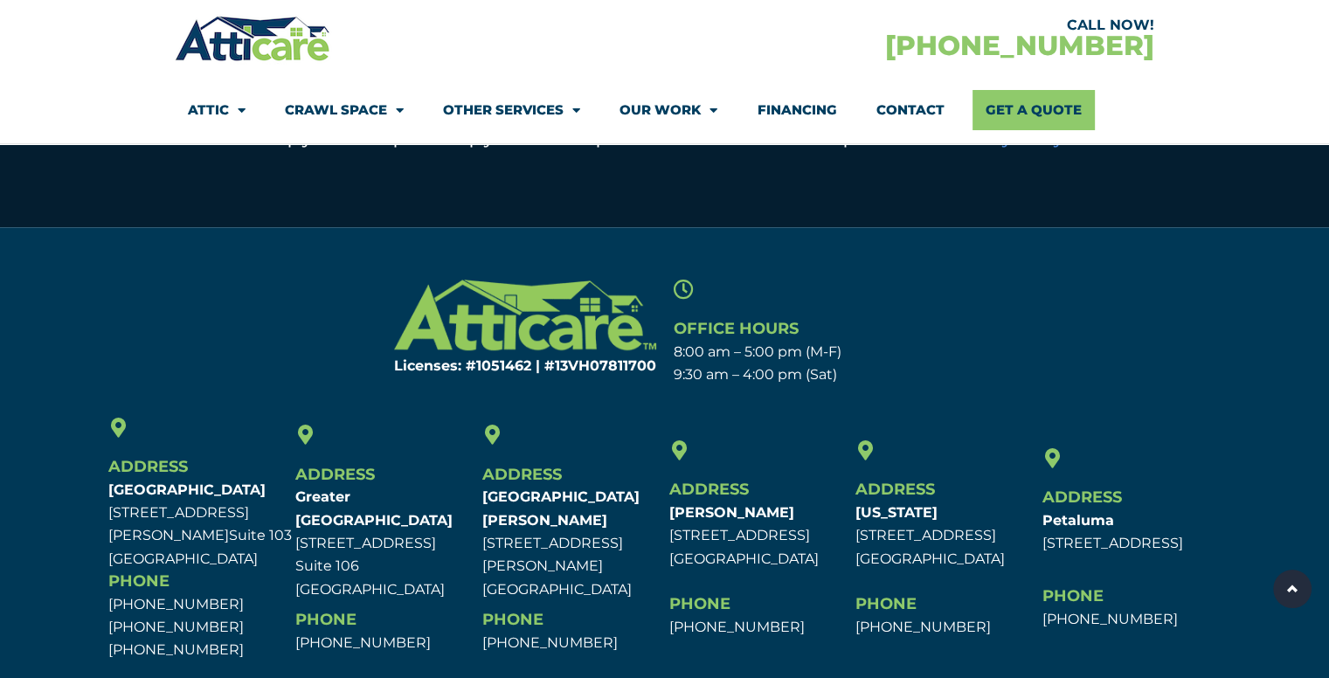
scroll to position [1228, 0]
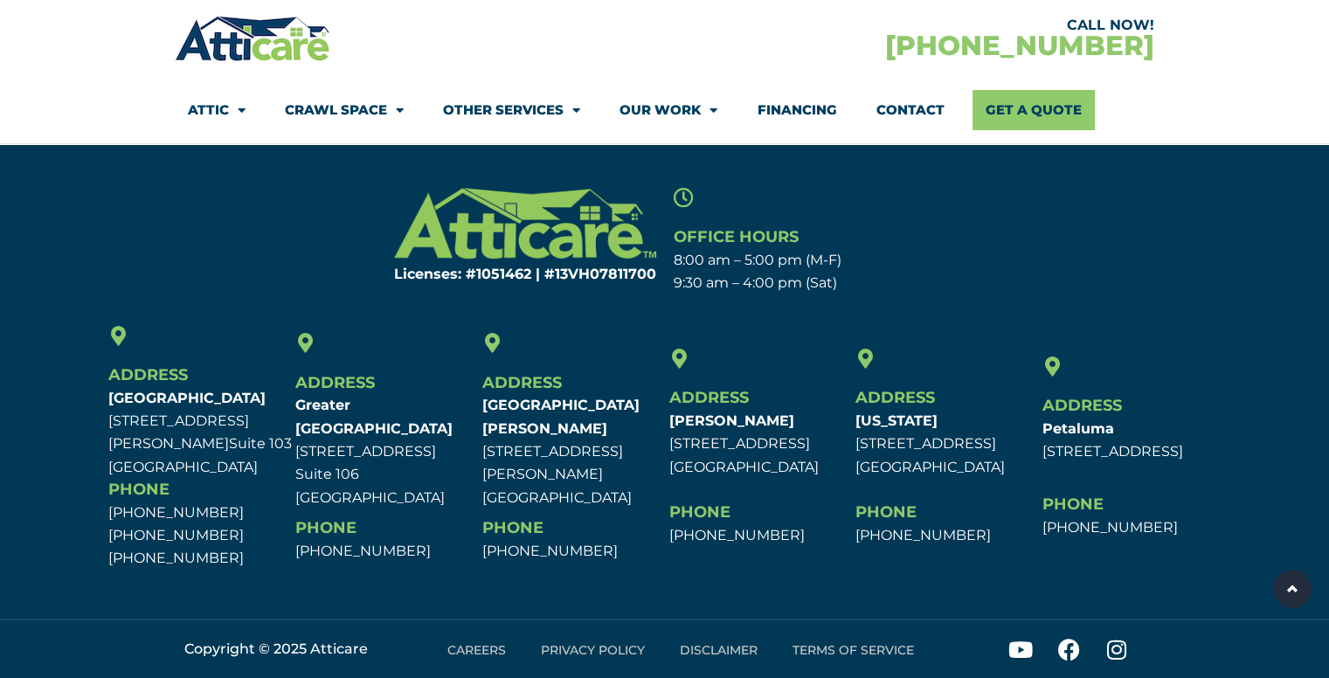
click at [886, 469] on p "New Jersey 77 Paterson Ave. Wallington, NJ 07057" at bounding box center [944, 444] width 178 height 69
click at [882, 467] on p "New Jersey 77 Paterson Ave. Wallington, NJ 07057" at bounding box center [944, 444] width 178 height 69
drag, startPoint x: 854, startPoint y: 467, endPoint x: 1007, endPoint y: 473, distance: 153.0
click at [1007, 473] on p "New Jersey 77 Paterson Ave. Wallington, NJ 07057" at bounding box center [944, 444] width 178 height 69
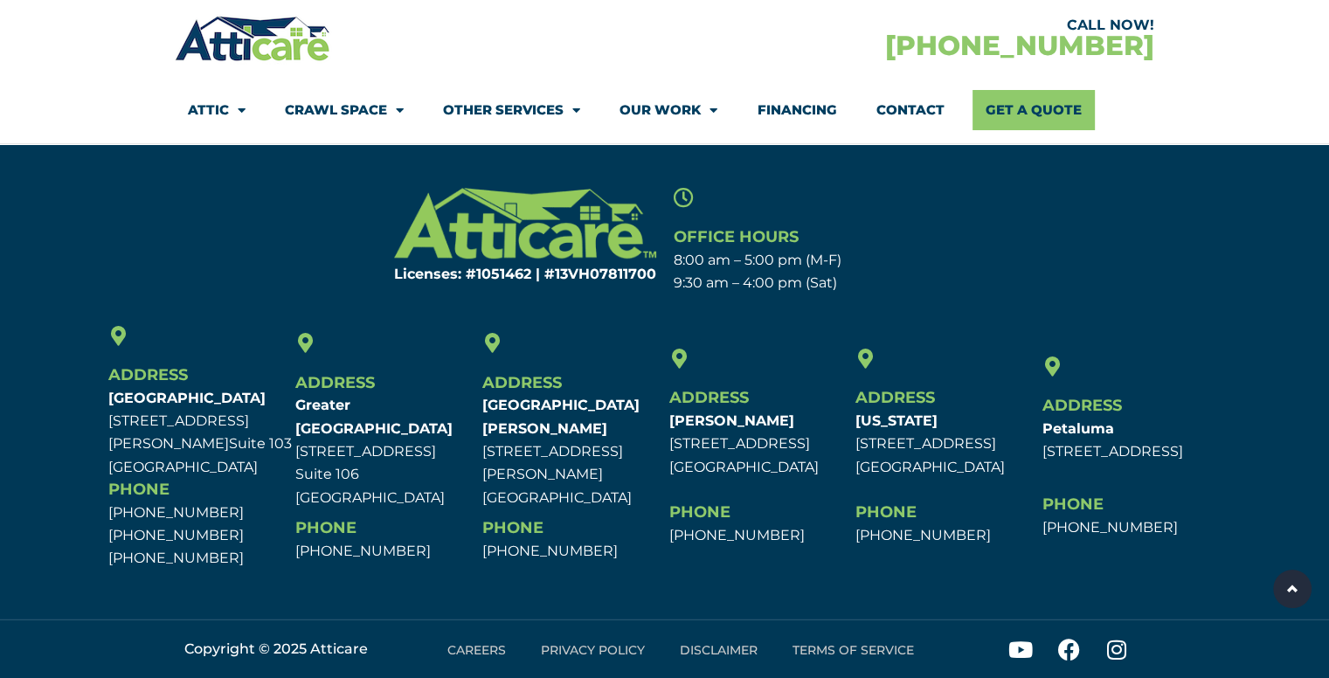
click at [985, 501] on h6 "Phone" at bounding box center [944, 512] width 178 height 23
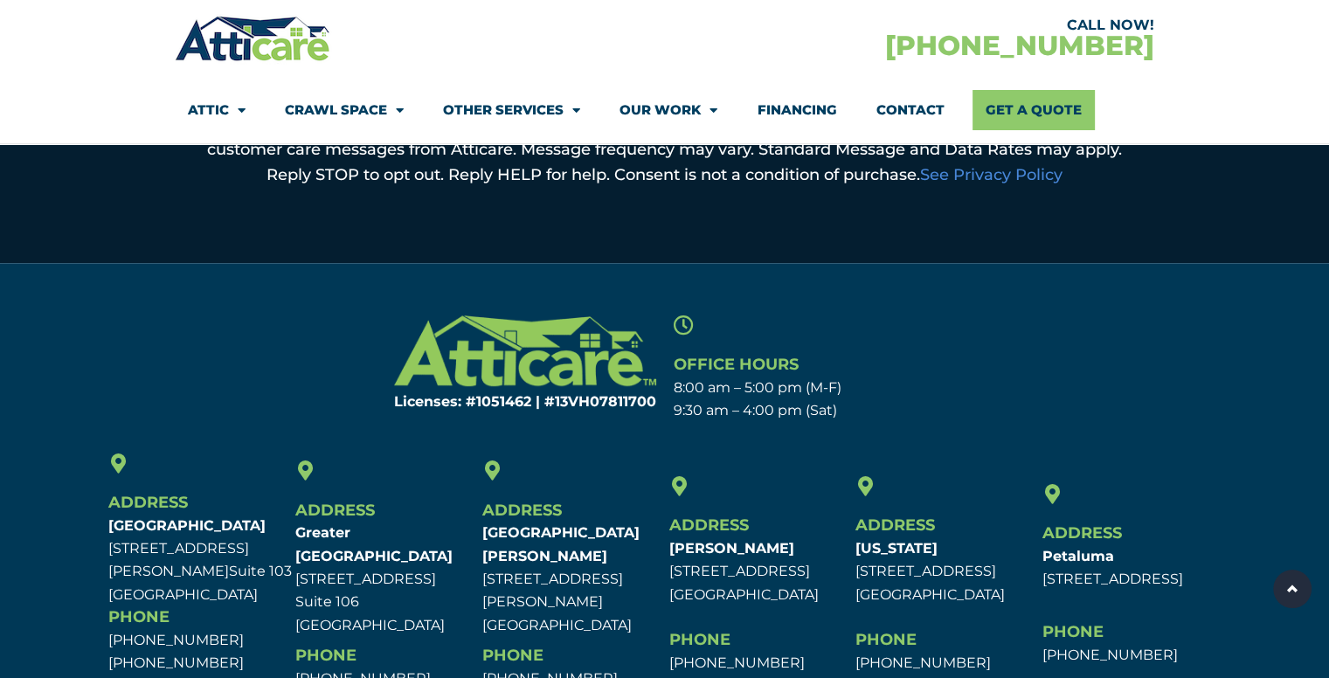
scroll to position [879, 0]
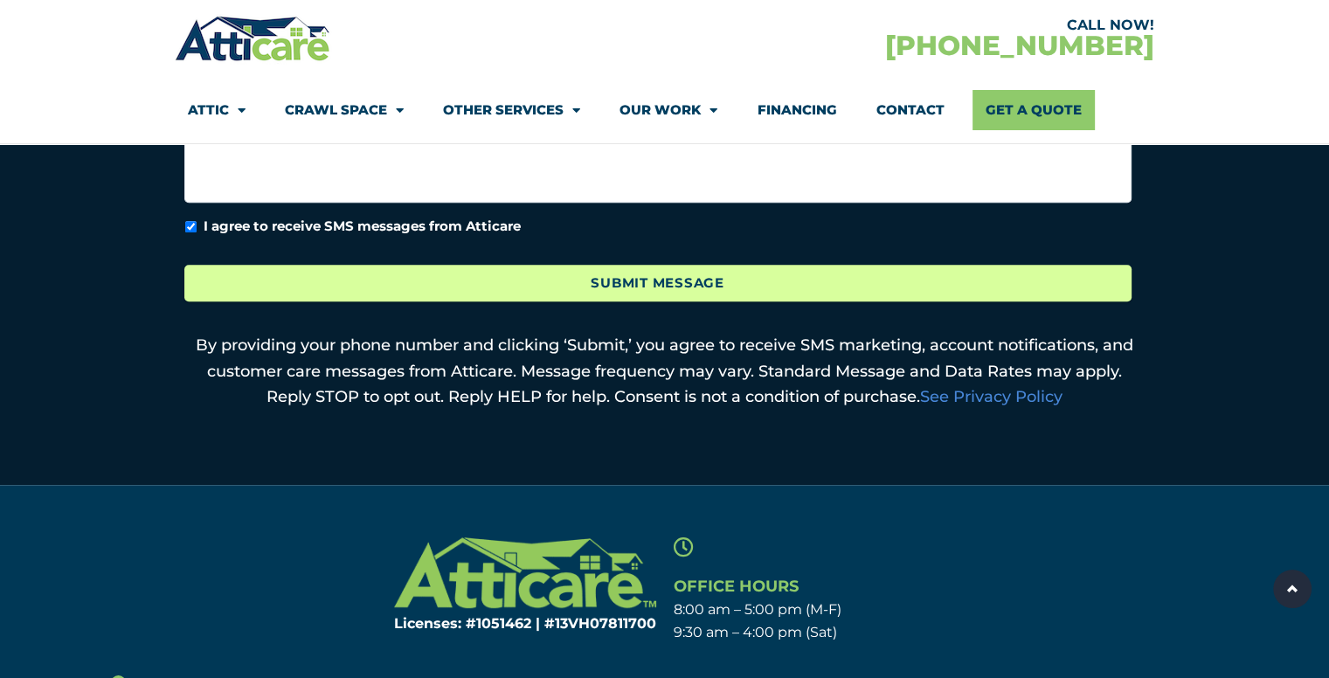
click at [811, 275] on input "Submit Message" at bounding box center [657, 284] width 947 height 38
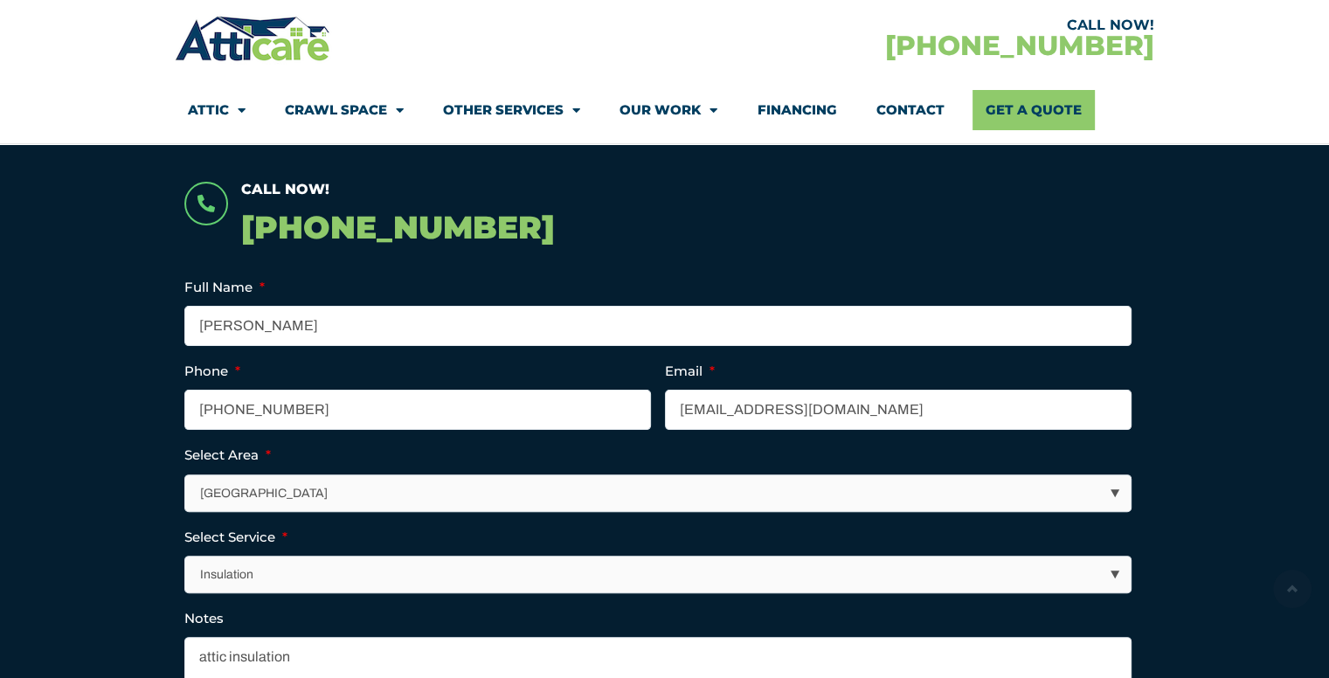
scroll to position [442, 0]
